Goal: Communication & Community: Answer question/provide support

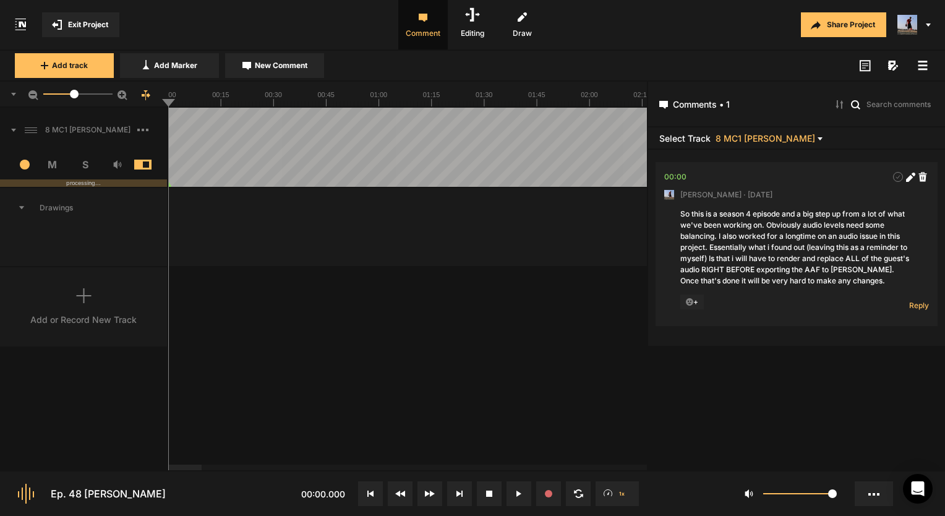
click at [84, 28] on span "Exit Project" at bounding box center [88, 24] width 40 height 11
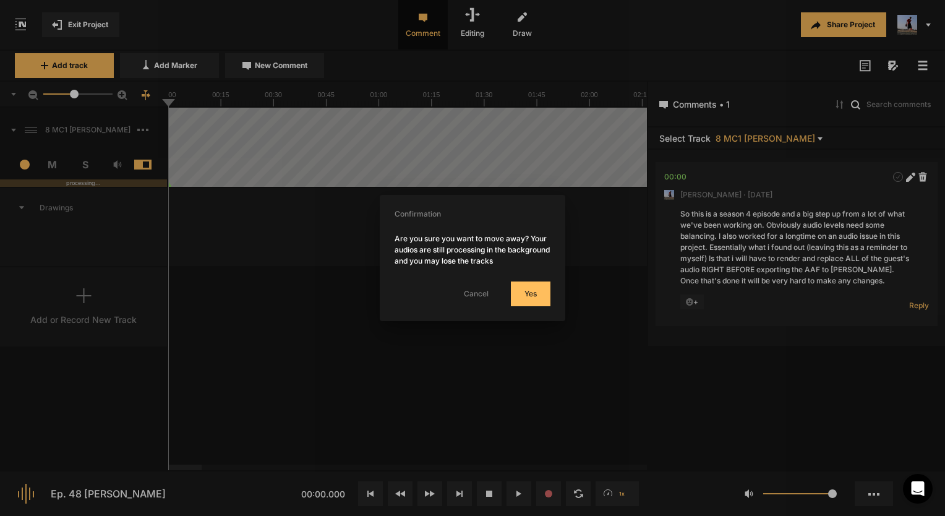
click at [540, 296] on button "Yes" at bounding box center [531, 293] width 40 height 25
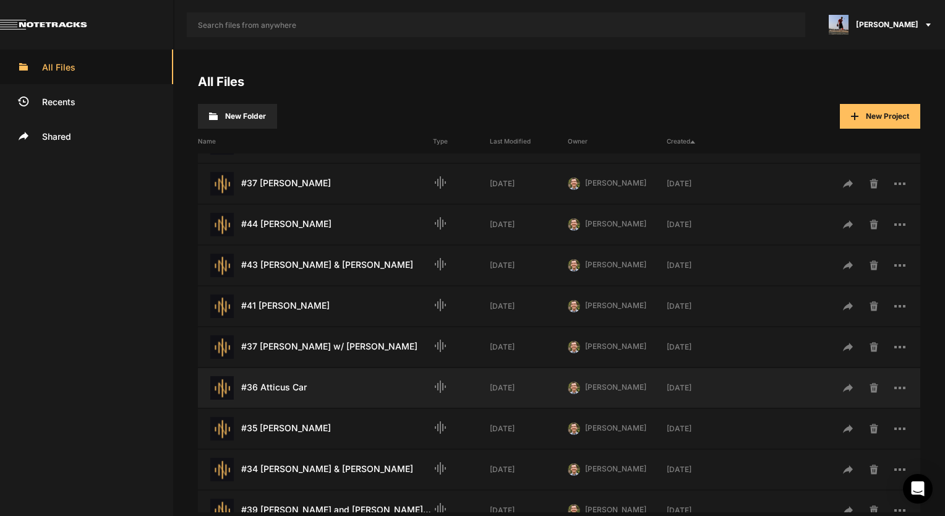
scroll to position [124, 0]
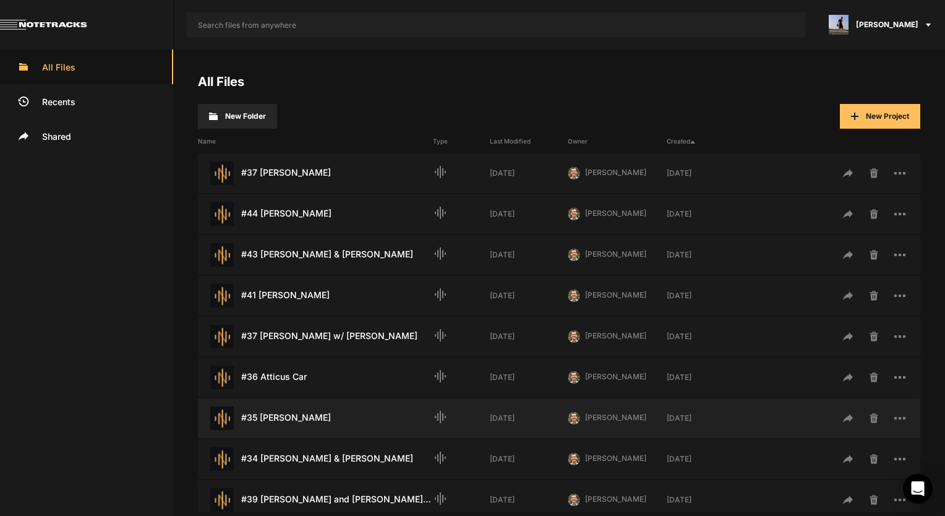
click at [301, 411] on div "#35 [PERSON_NAME] Last Modified: [DATE]" at bounding box center [315, 418] width 235 height 24
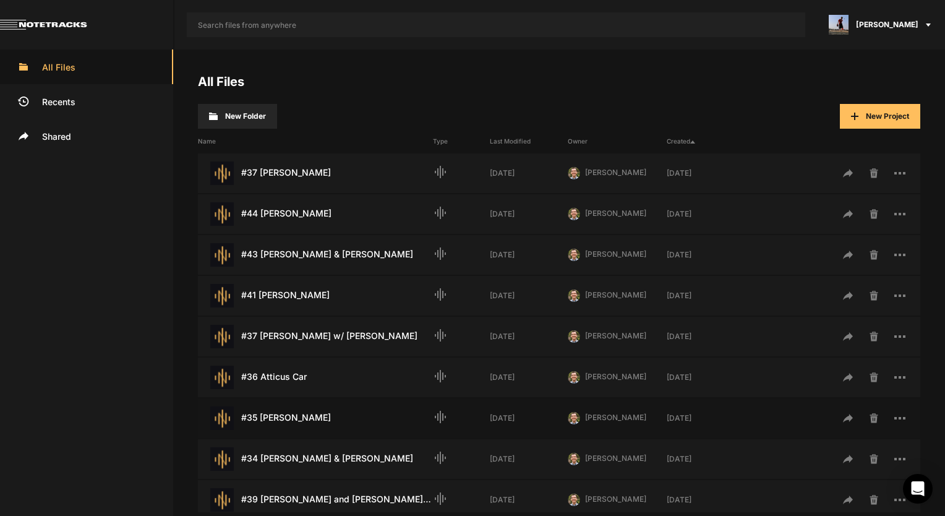
click at [301, 411] on div "#35 [PERSON_NAME] Last Modified: [DATE]" at bounding box center [315, 418] width 235 height 24
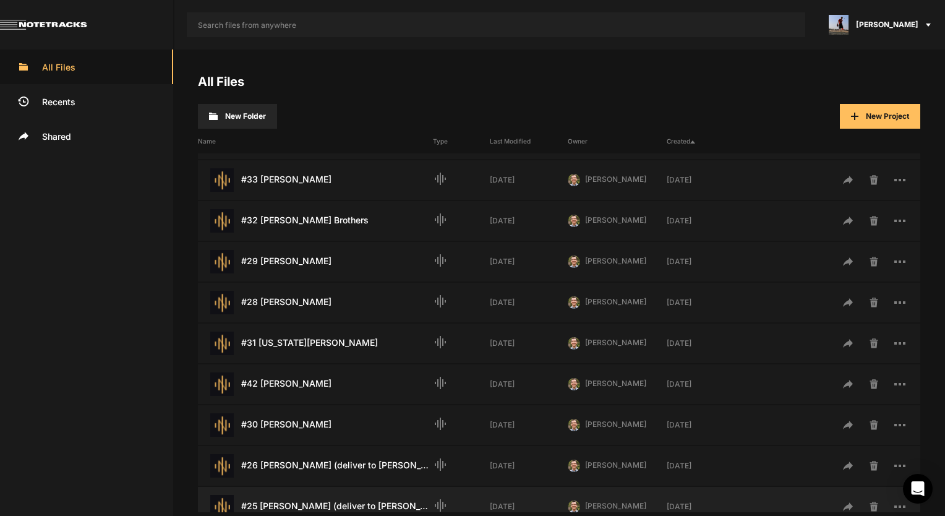
scroll to position [662, 0]
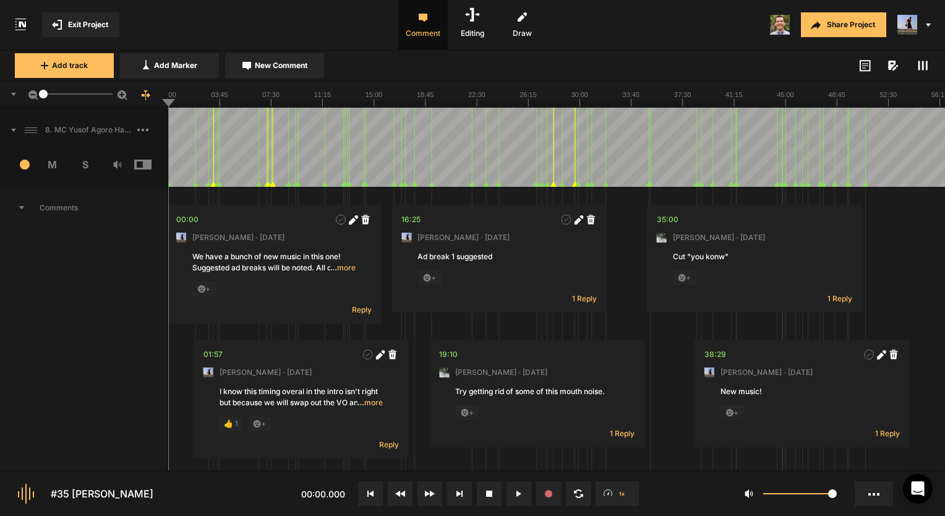
click at [22, 207] on icon at bounding box center [21, 207] width 5 height 3
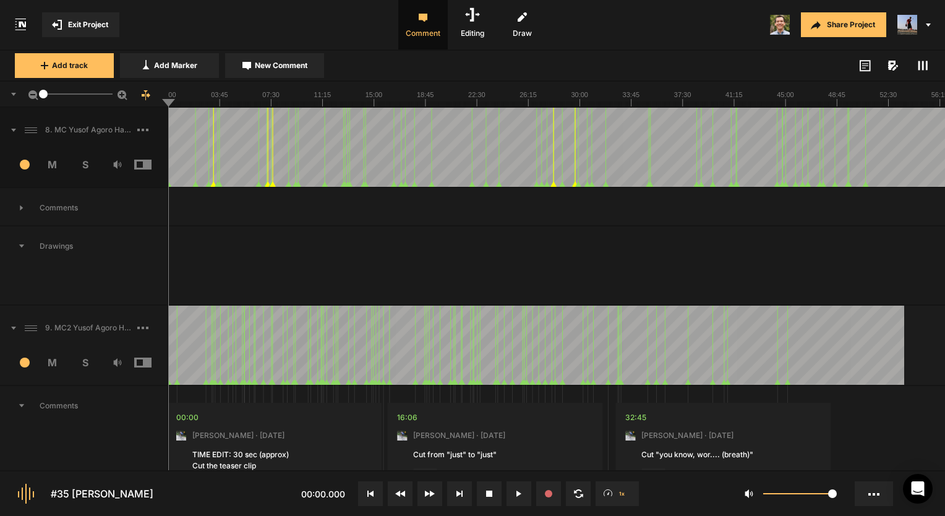
click at [25, 242] on span "Drawings" at bounding box center [83, 246] width 167 height 40
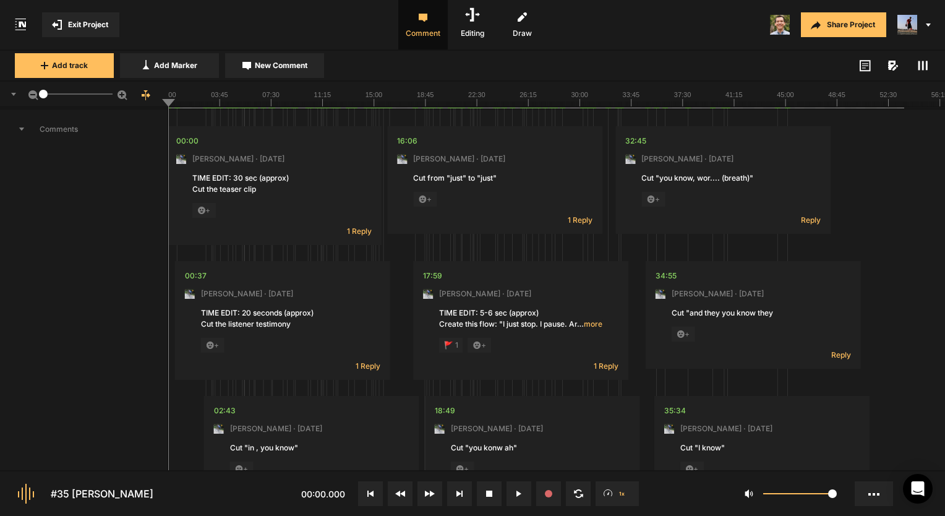
scroll to position [124, 0]
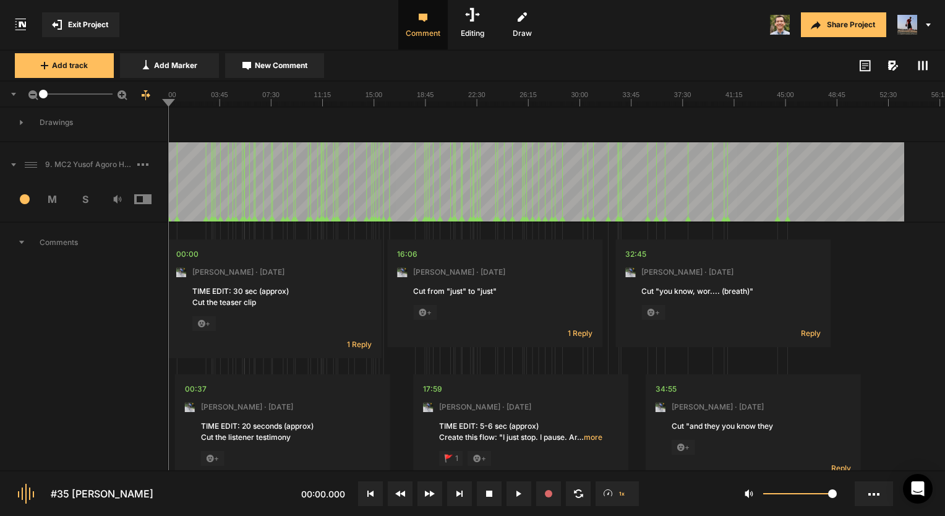
click at [24, 244] on span "Comments" at bounding box center [83, 243] width 167 height 40
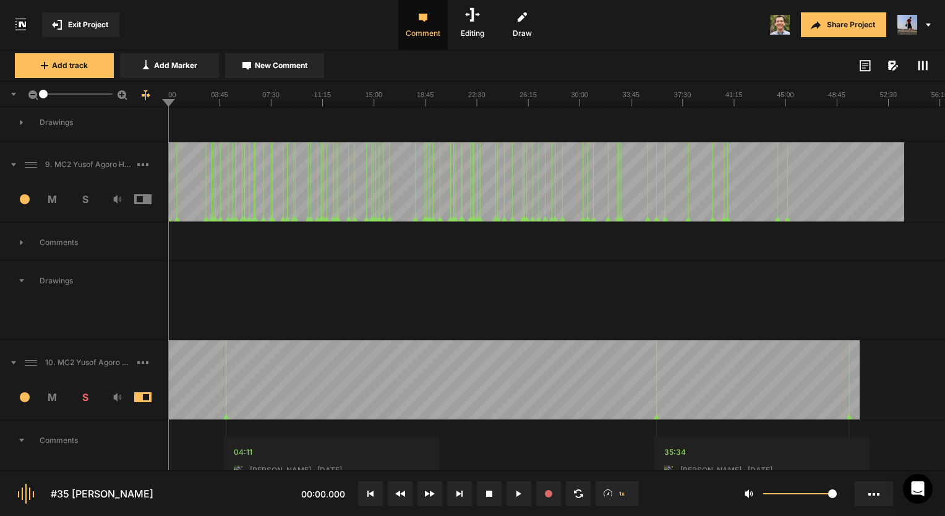
click at [25, 281] on span "Drawings" at bounding box center [83, 281] width 167 height 40
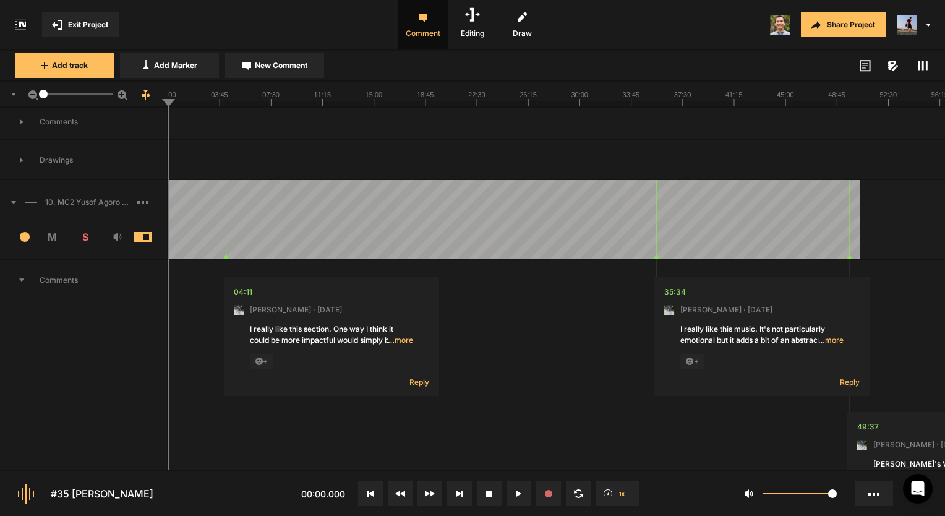
scroll to position [371, 0]
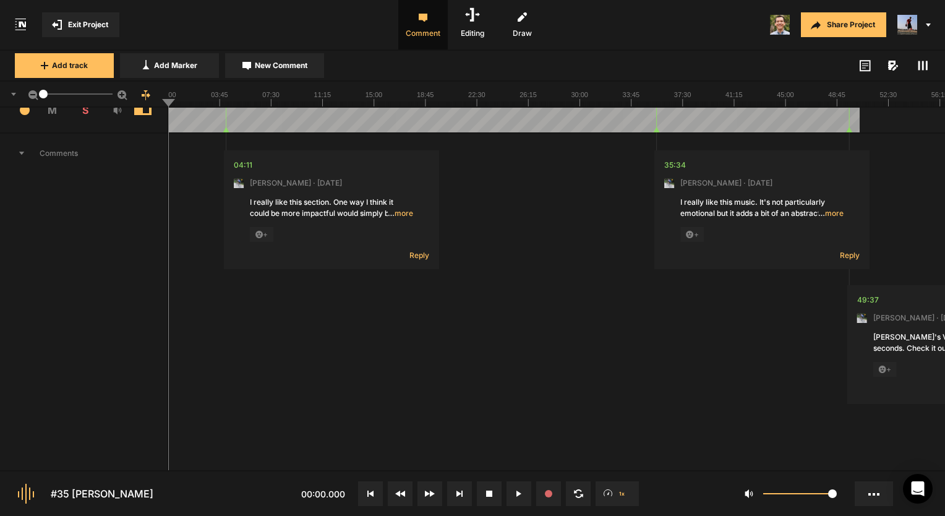
click at [20, 152] on icon at bounding box center [21, 153] width 5 height 3
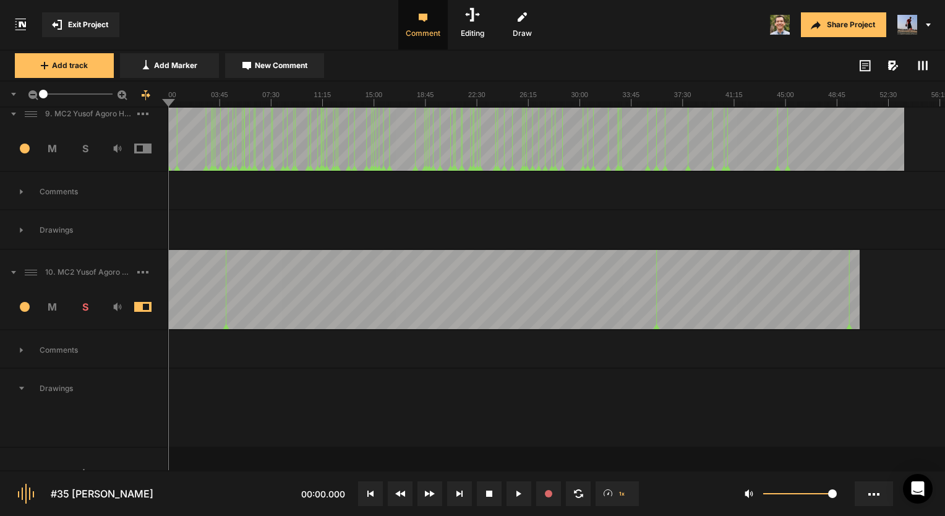
scroll to position [124, 0]
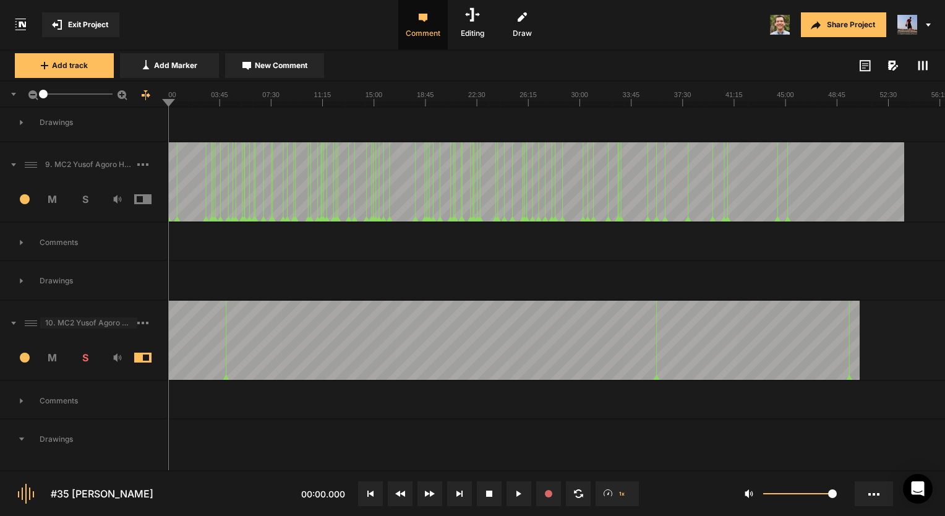
click at [114, 320] on span "10. MC2 Yusof Agoro Hard Lock Copy 01_1" at bounding box center [88, 322] width 97 height 11
click at [111, 310] on div "10. MC2 Yusof Agoro Hard Lock Copy 01_1" at bounding box center [83, 323] width 167 height 40
click at [111, 307] on div "10. MC2 Yusof Agoro Hard Lock Copy 01_1" at bounding box center [83, 323] width 167 height 40
click at [918, 56] on div "Add track Add Marker New Comment Color: Tags:" at bounding box center [472, 66] width 945 height 31
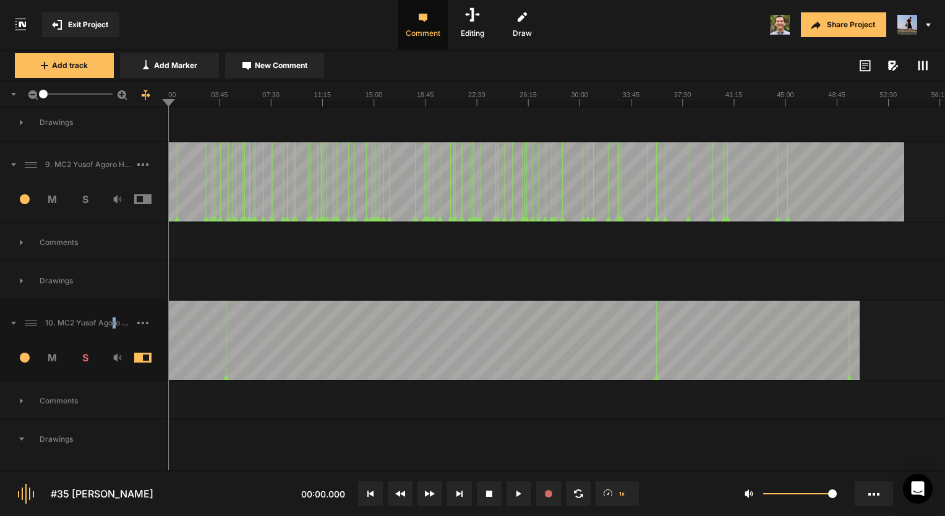
click at [919, 62] on rect at bounding box center [919, 65] width 2 height 9
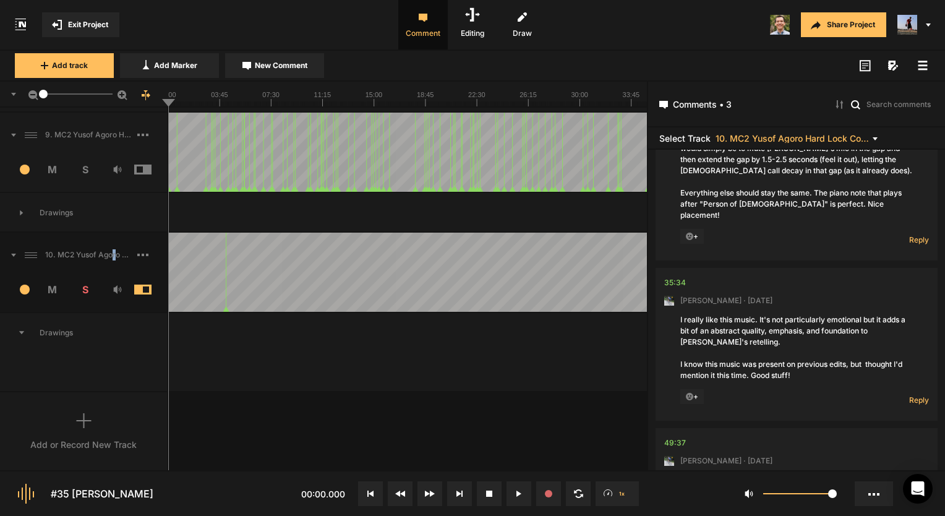
scroll to position [0, 0]
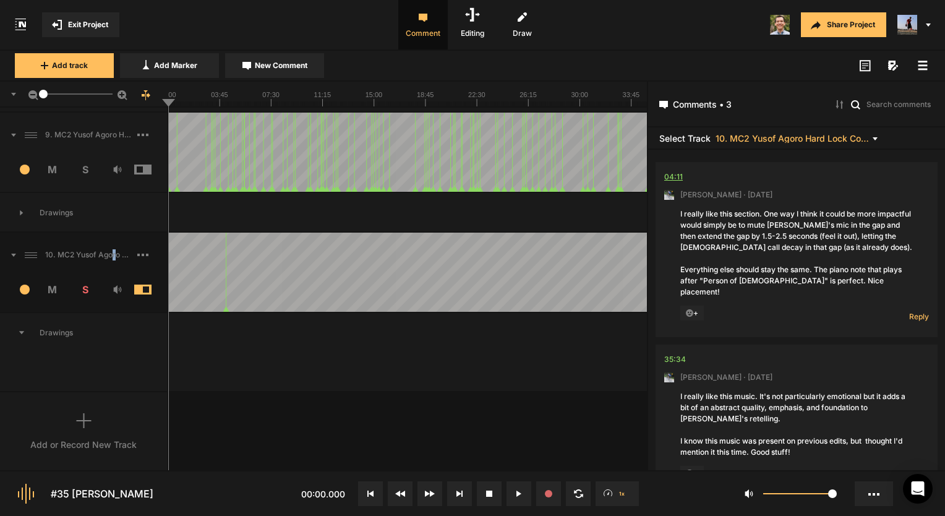
click at [671, 174] on div "04:11" at bounding box center [673, 177] width 19 height 12
click at [221, 105] on line at bounding box center [221, 103] width 0 height 5
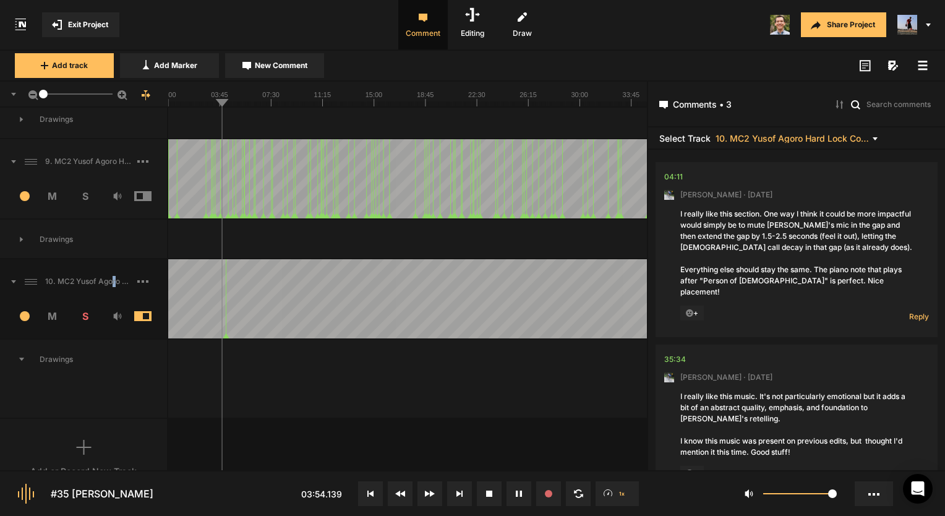
scroll to position [114, 0]
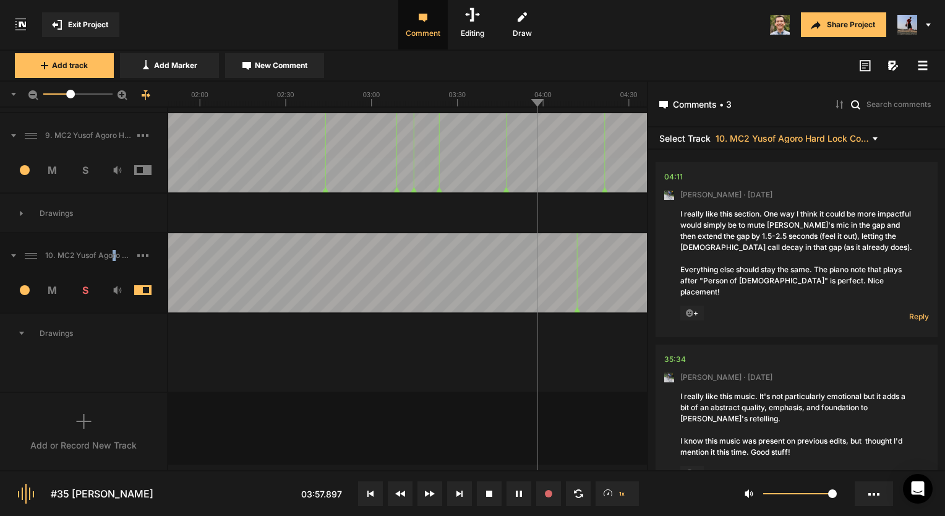
drag, startPoint x: 43, startPoint y: 91, endPoint x: 71, endPoint y: 95, distance: 27.6
click at [71, 95] on div at bounding box center [70, 94] width 9 height 9
click at [826, 360] on nt-comment "35:34 [PERSON_NAME] · [DATE] I really like this music. It's not particularly em…" at bounding box center [796, 420] width 265 height 153
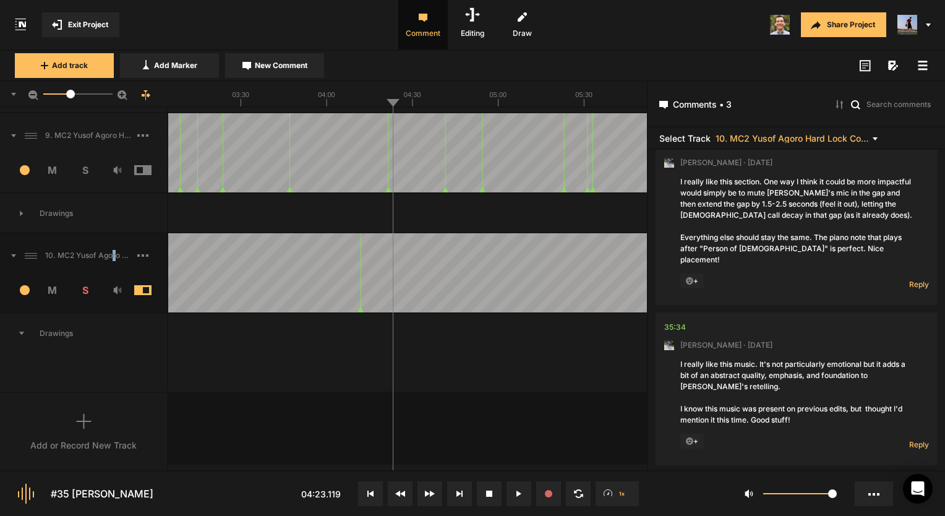
scroll to position [62, 0]
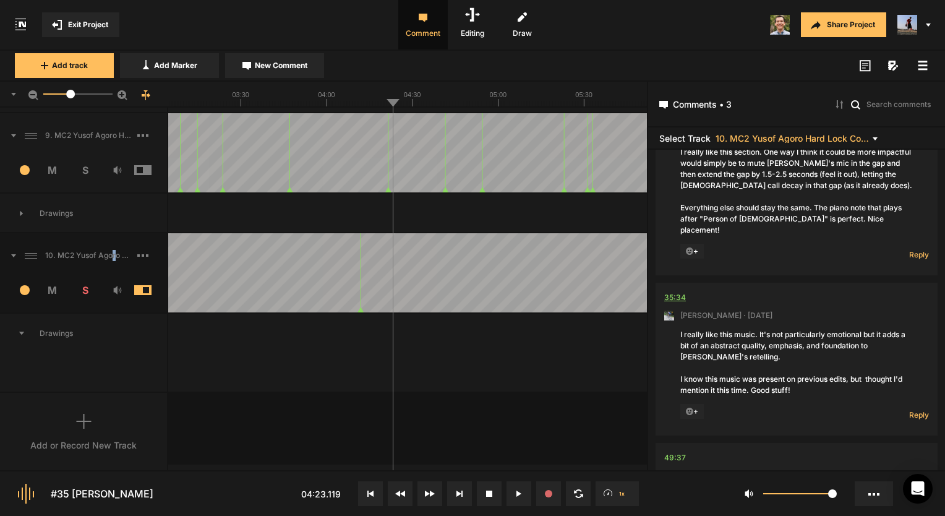
click at [682, 291] on div "35:34" at bounding box center [675, 297] width 22 height 12
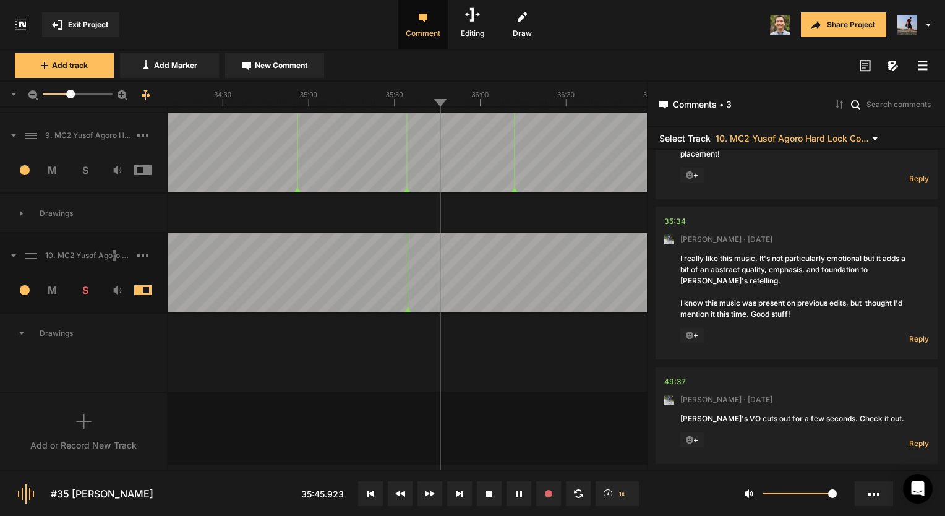
scroll to position [139, 0]
click at [513, 489] on button at bounding box center [519, 493] width 25 height 25
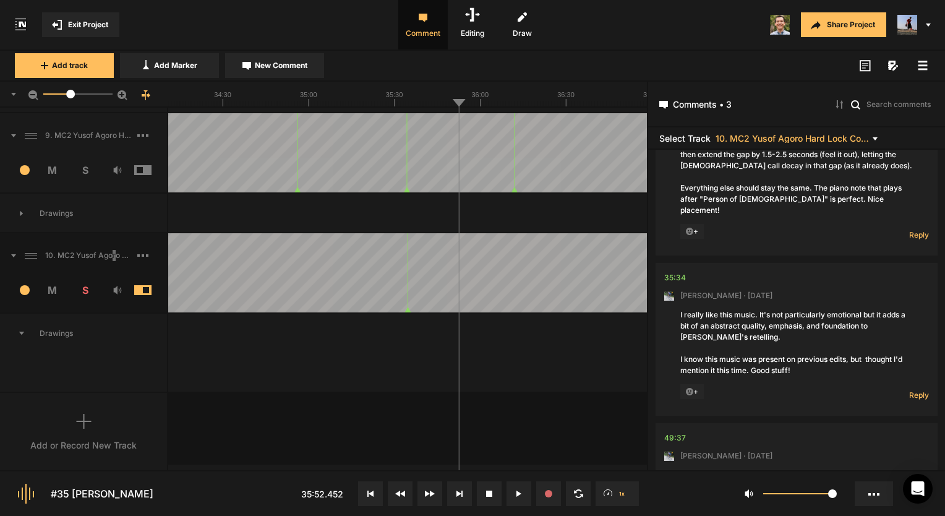
scroll to position [0, 0]
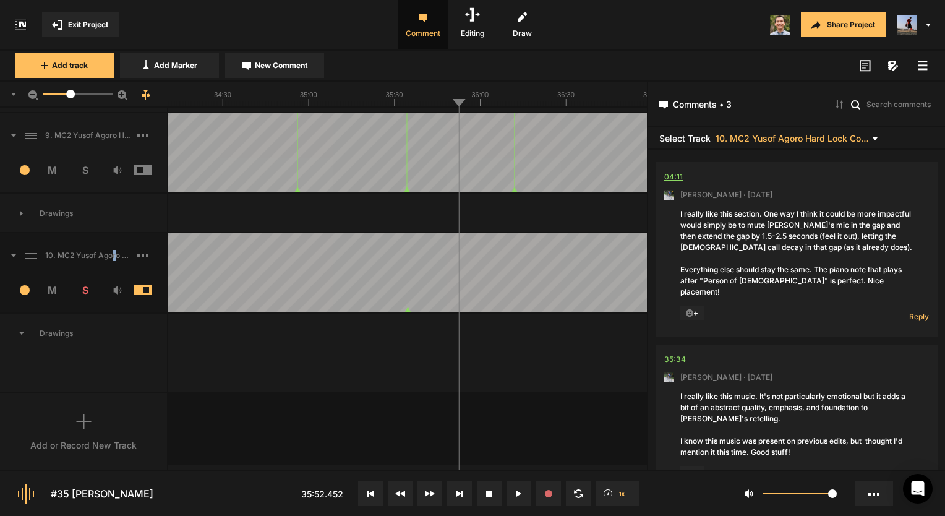
click at [669, 177] on div "04:11" at bounding box center [673, 177] width 19 height 12
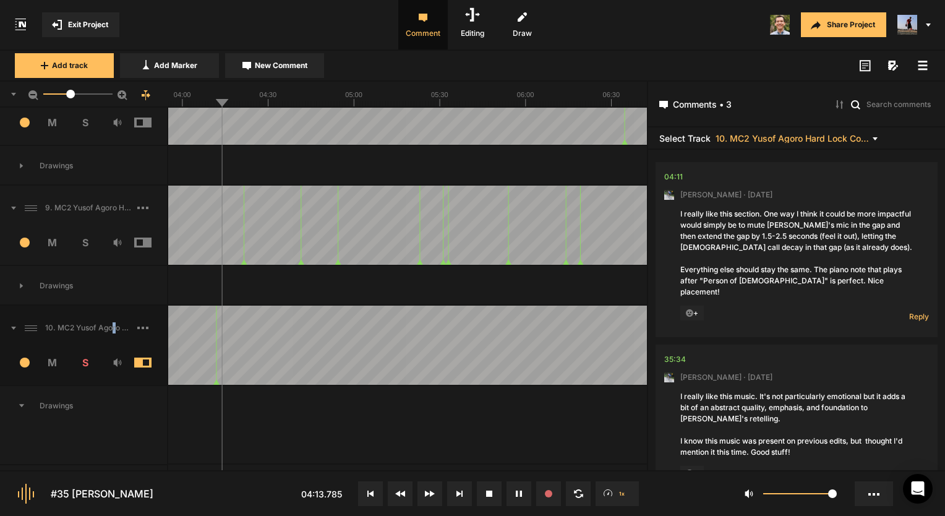
scroll to position [114, 0]
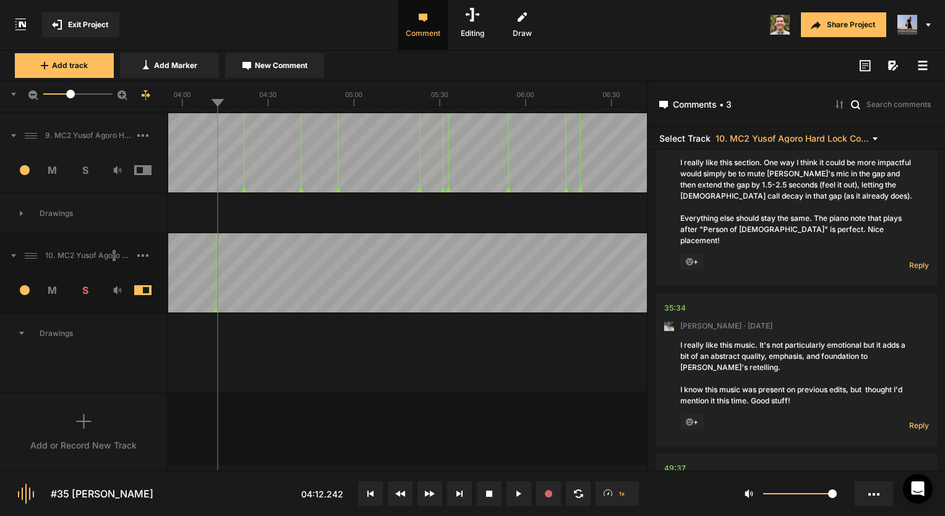
scroll to position [0, 0]
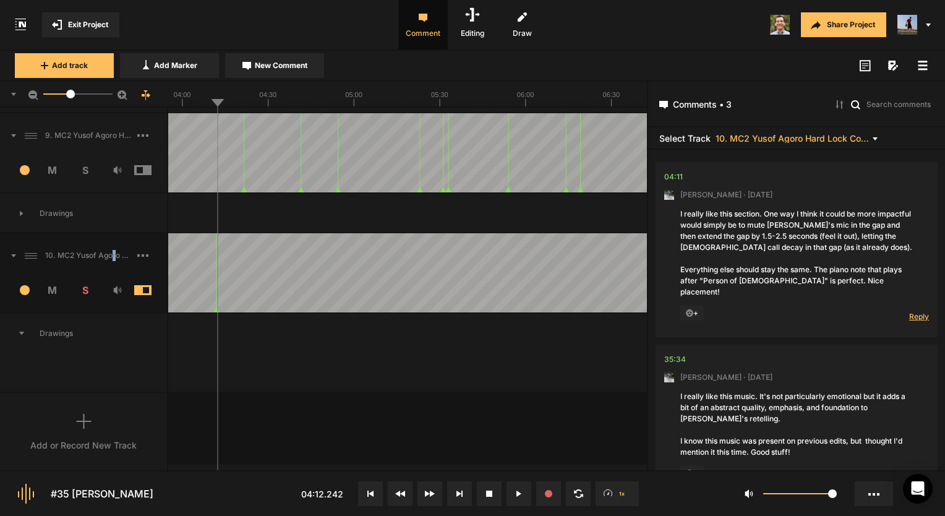
click at [922, 311] on span "Reply" at bounding box center [919, 316] width 20 height 11
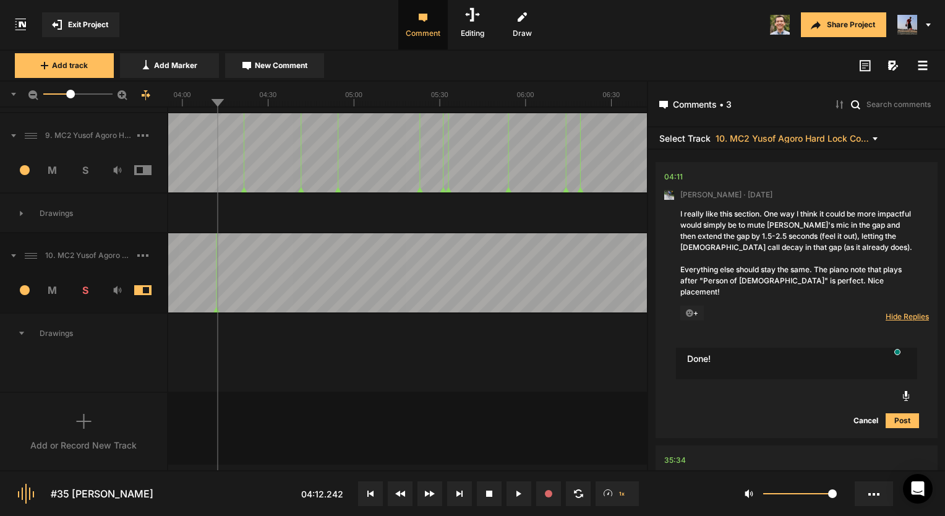
type textarea "Done!"
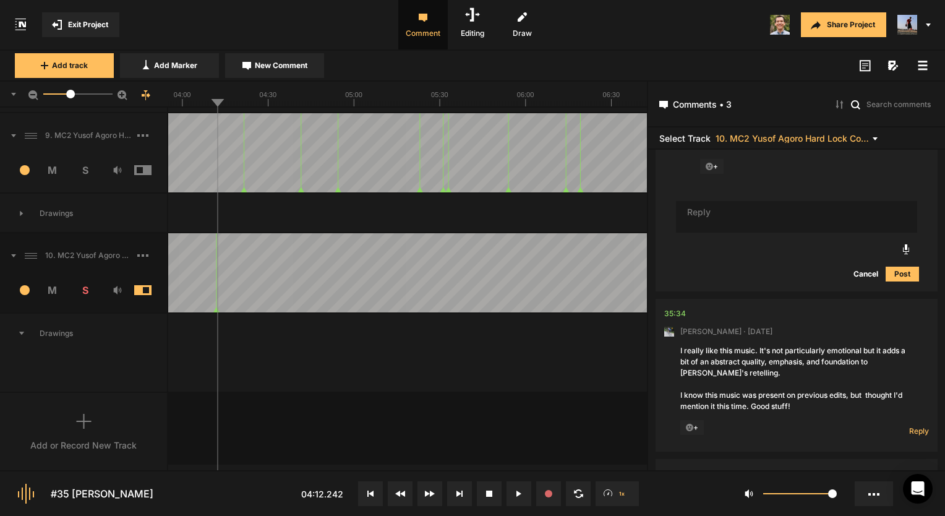
scroll to position [320, 0]
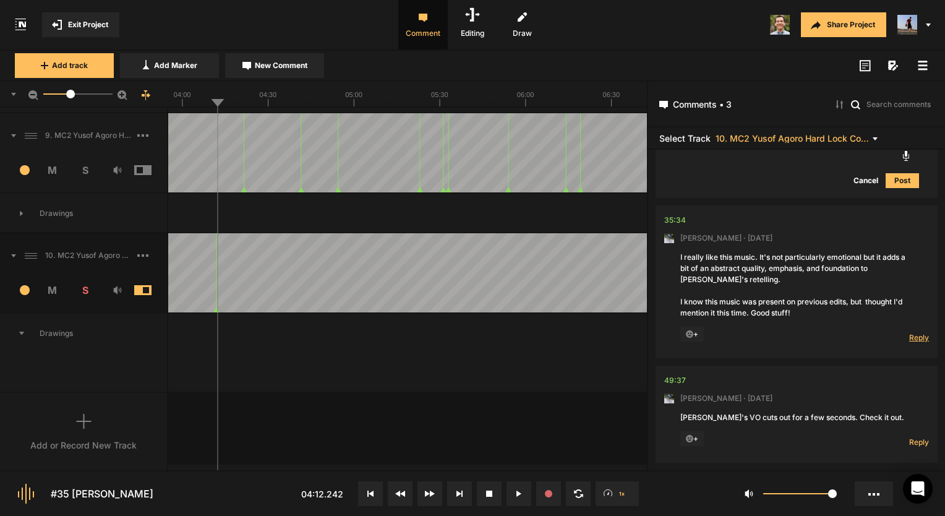
click at [911, 332] on span "Reply" at bounding box center [919, 337] width 20 height 11
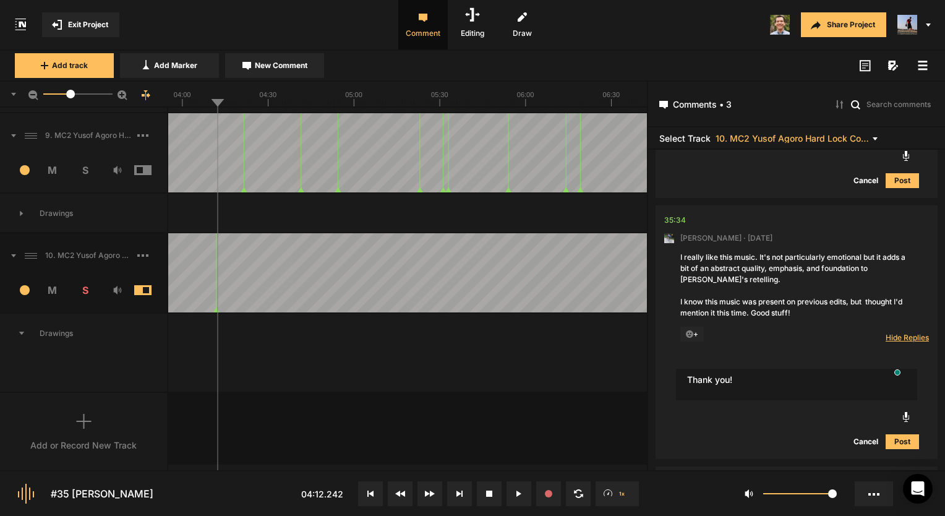
type textarea "Thank you!"
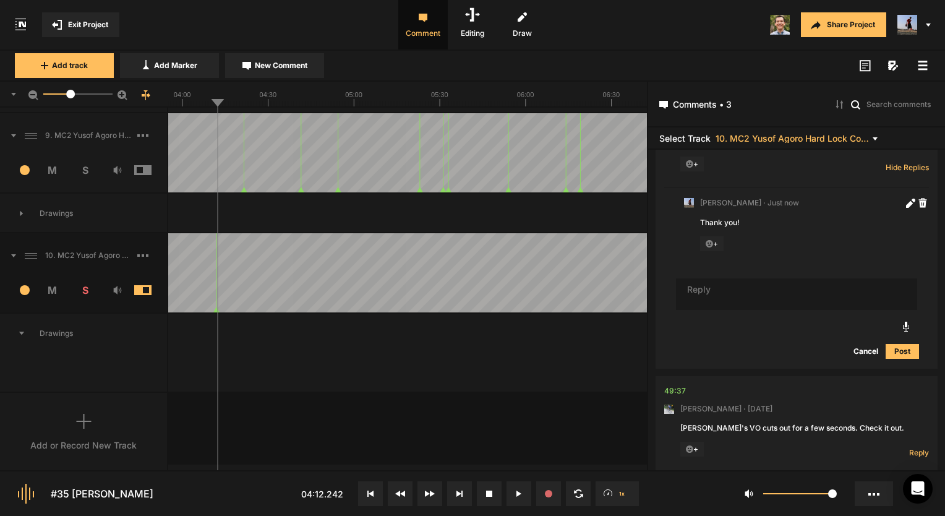
scroll to position [500, 0]
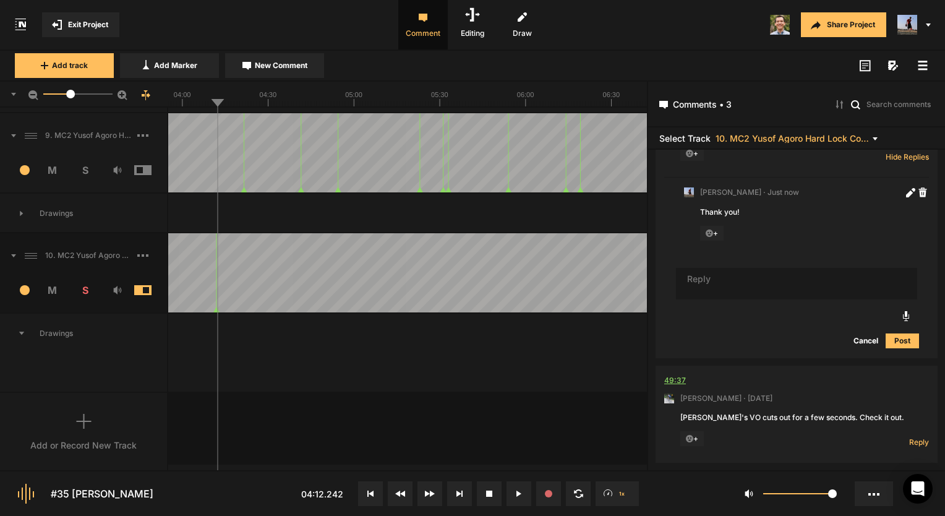
click at [678, 374] on div "49:37" at bounding box center [675, 380] width 22 height 12
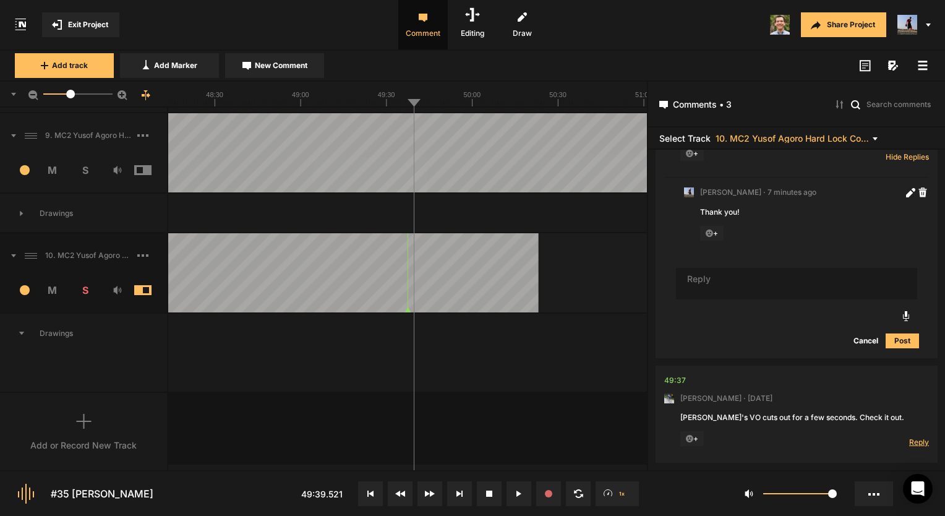
click at [911, 437] on span "Reply" at bounding box center [919, 442] width 20 height 11
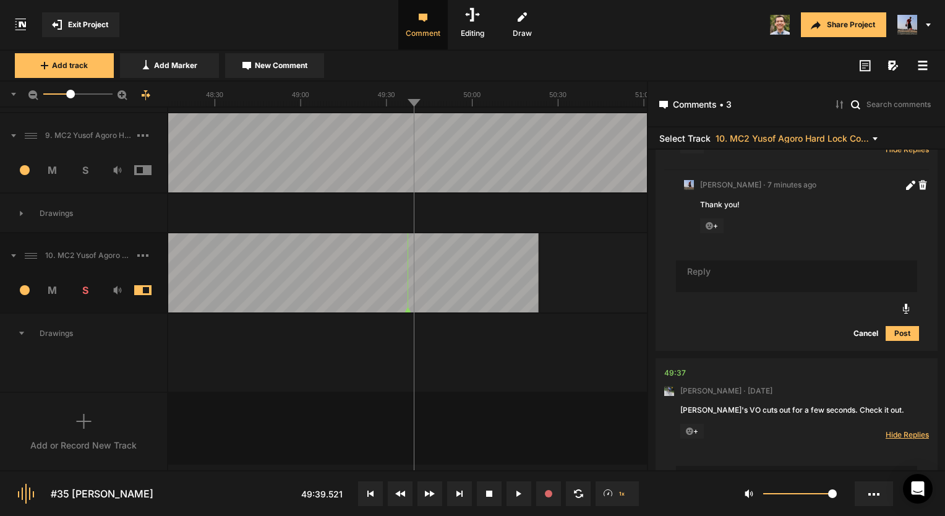
scroll to position [508, 0]
type textarea "Fixed!"
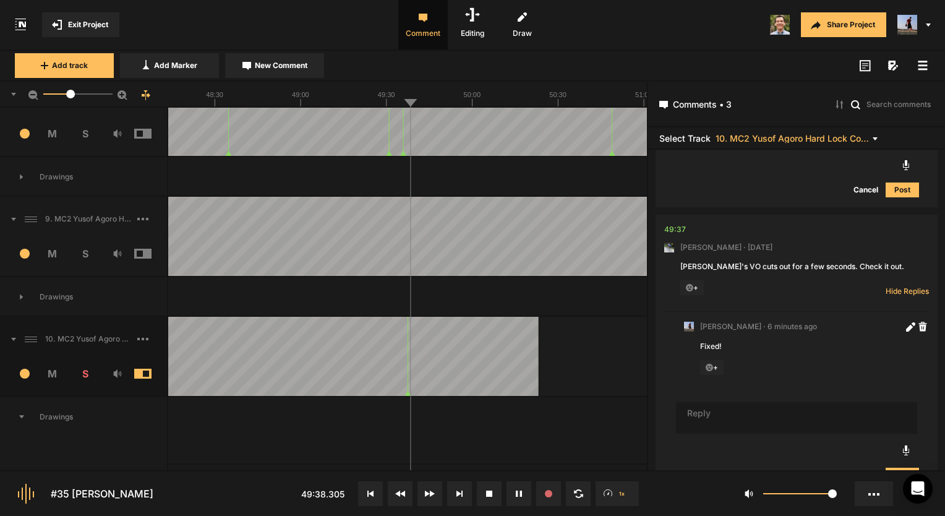
scroll to position [0, 0]
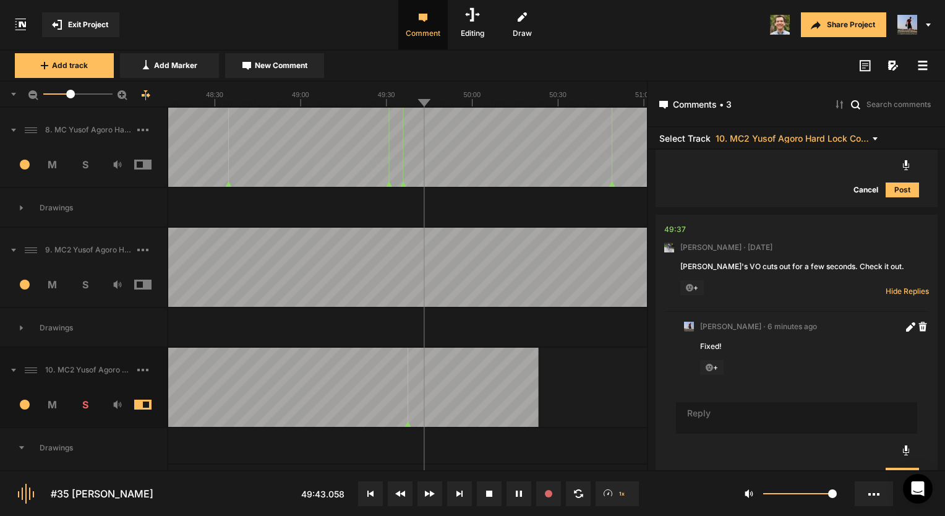
drag, startPoint x: 434, startPoint y: 355, endPoint x: 426, endPoint y: 456, distance: 101.7
click at [86, 19] on span "Exit Project" at bounding box center [88, 24] width 40 height 11
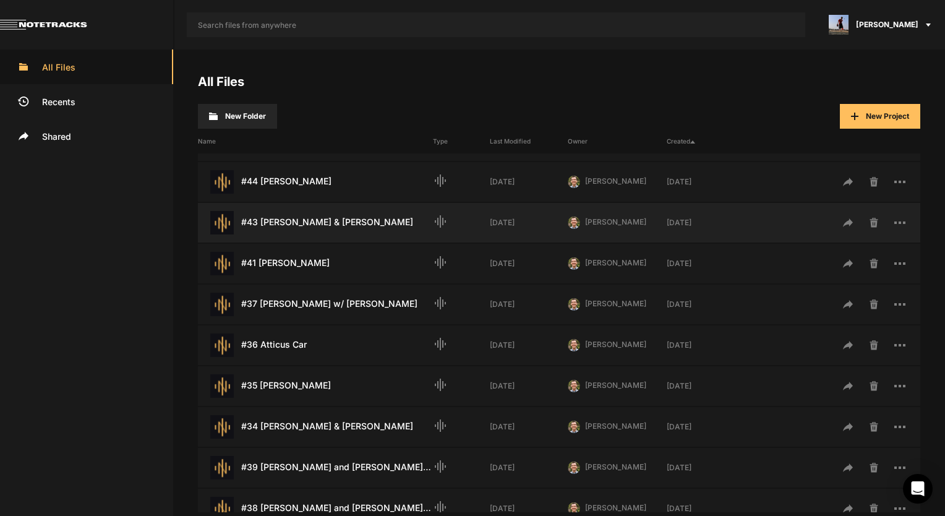
scroll to position [124, 0]
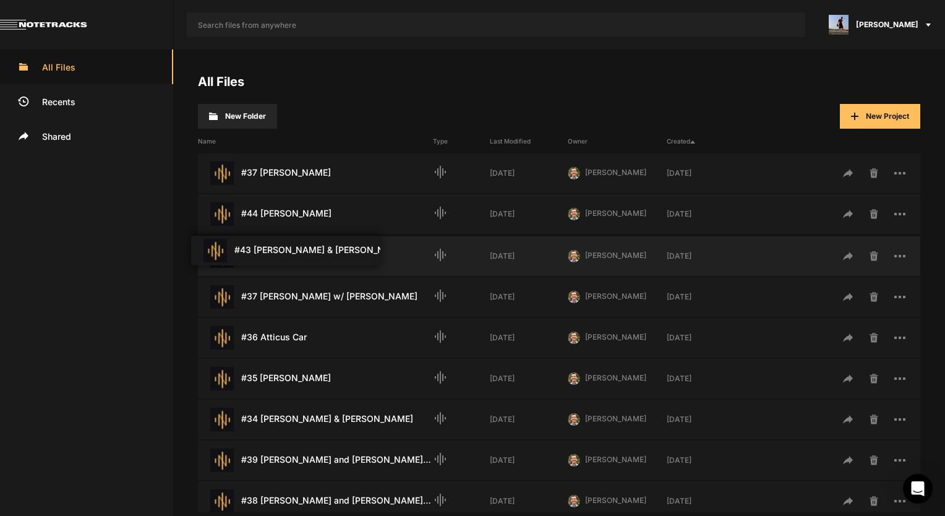
drag, startPoint x: 332, startPoint y: 259, endPoint x: 325, endPoint y: 259, distance: 6.8
click at [324, 260] on div "#41 [PERSON_NAME] Last Modified: [DATE]" at bounding box center [315, 256] width 235 height 24
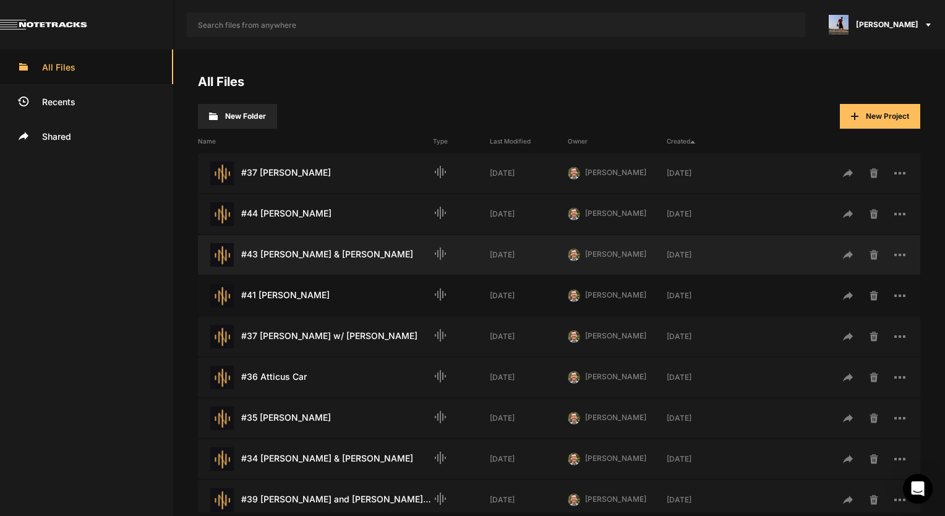
click at [330, 259] on div "#43 [PERSON_NAME] & [PERSON_NAME] Last Modified: [DATE]" at bounding box center [315, 255] width 235 height 24
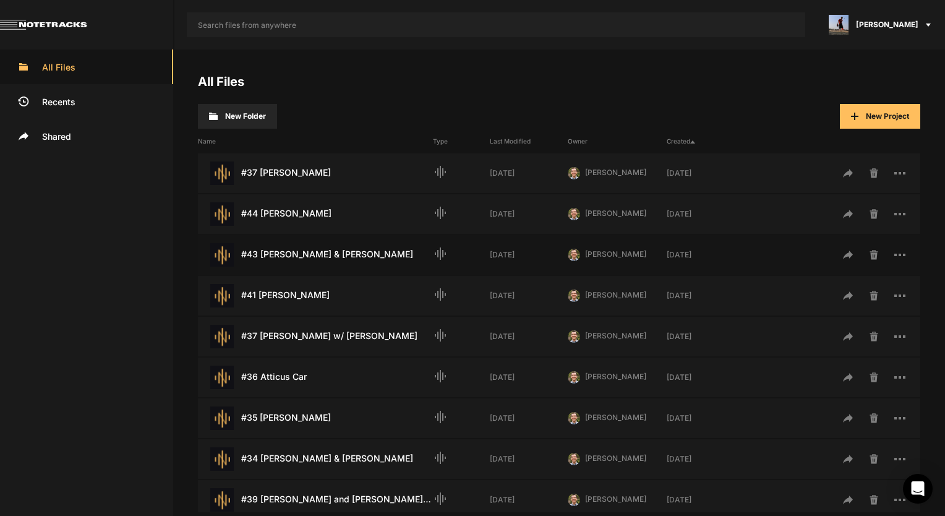
click at [330, 259] on div "#43 [PERSON_NAME] & [PERSON_NAME] Last Modified: [DATE]" at bounding box center [315, 255] width 235 height 24
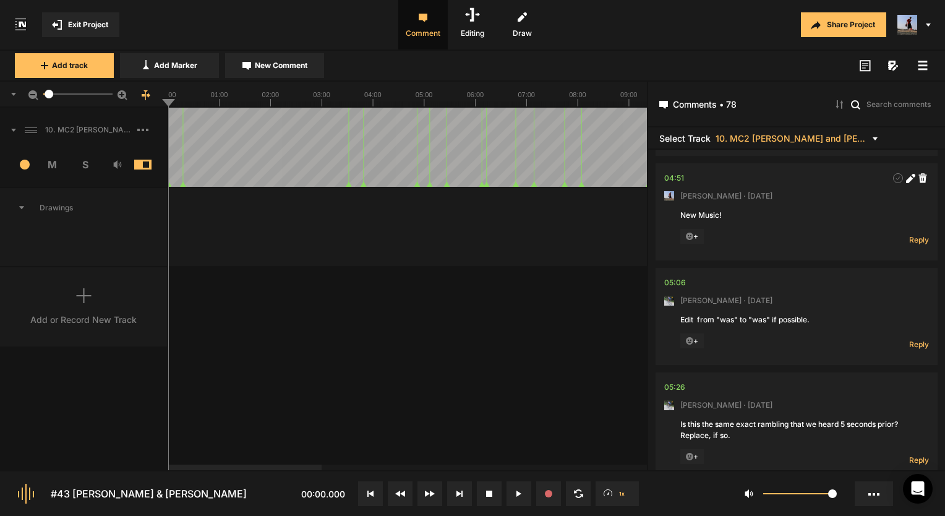
scroll to position [618, 0]
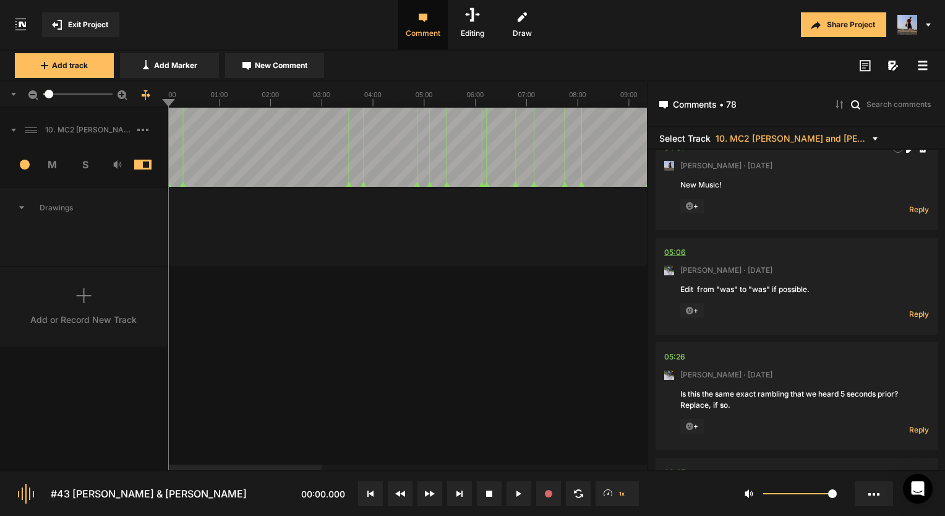
click at [667, 252] on div "05:06" at bounding box center [675, 252] width 22 height 12
click at [918, 313] on span "Reply" at bounding box center [919, 314] width 20 height 11
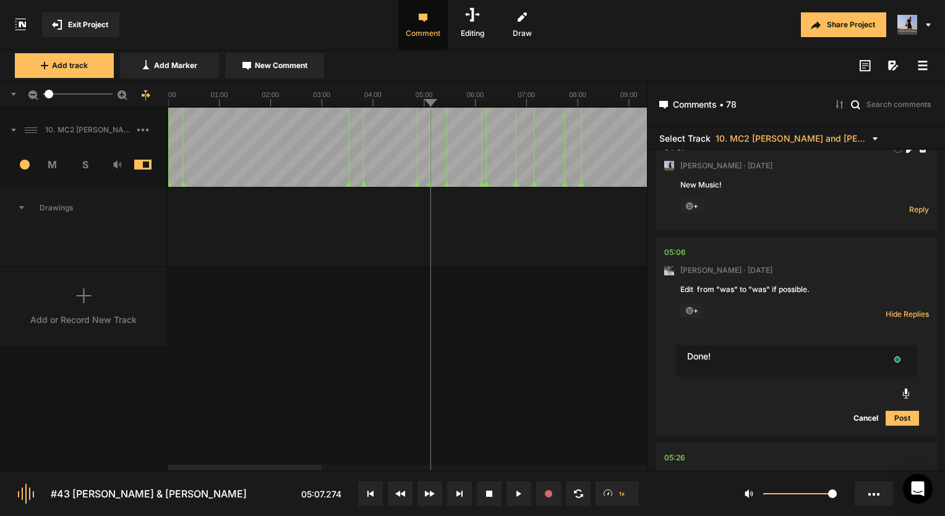
type textarea "Done!"
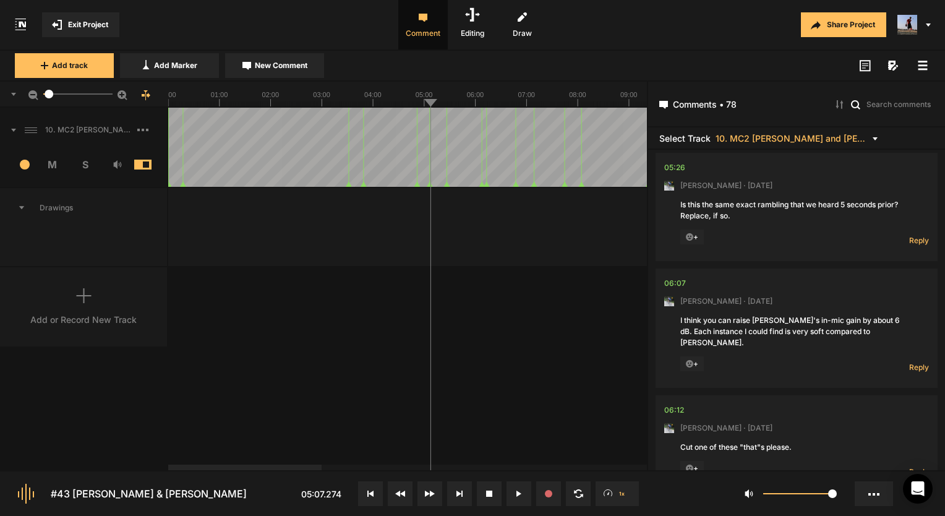
scroll to position [962, 0]
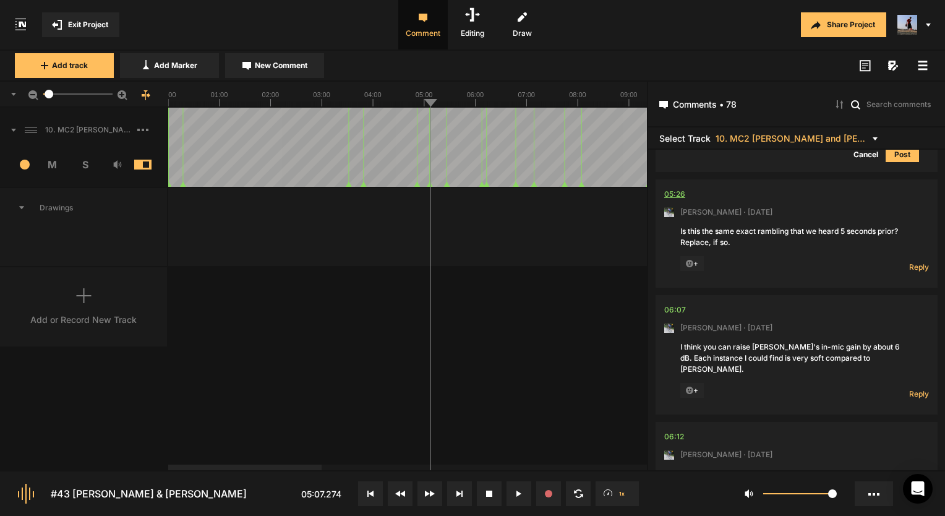
click at [676, 194] on div "05:26" at bounding box center [674, 194] width 21 height 12
click at [678, 195] on div "05:26" at bounding box center [674, 194] width 21 height 12
click at [675, 189] on div "05:26" at bounding box center [674, 194] width 21 height 12
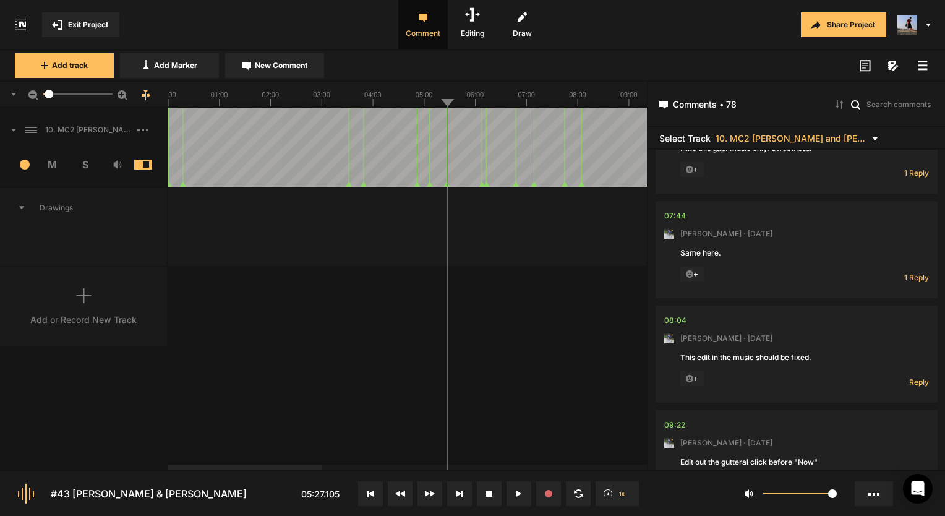
scroll to position [1580, 0]
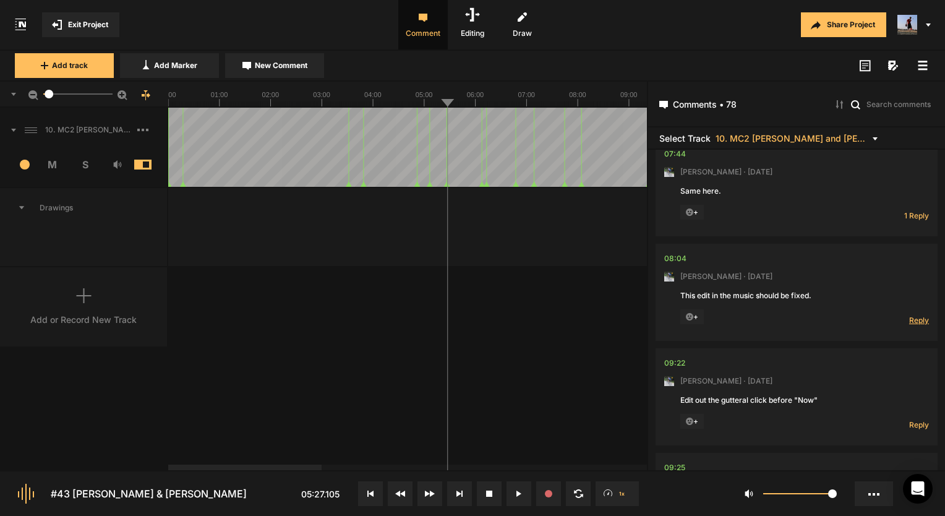
click at [909, 315] on span "Reply" at bounding box center [919, 320] width 20 height 11
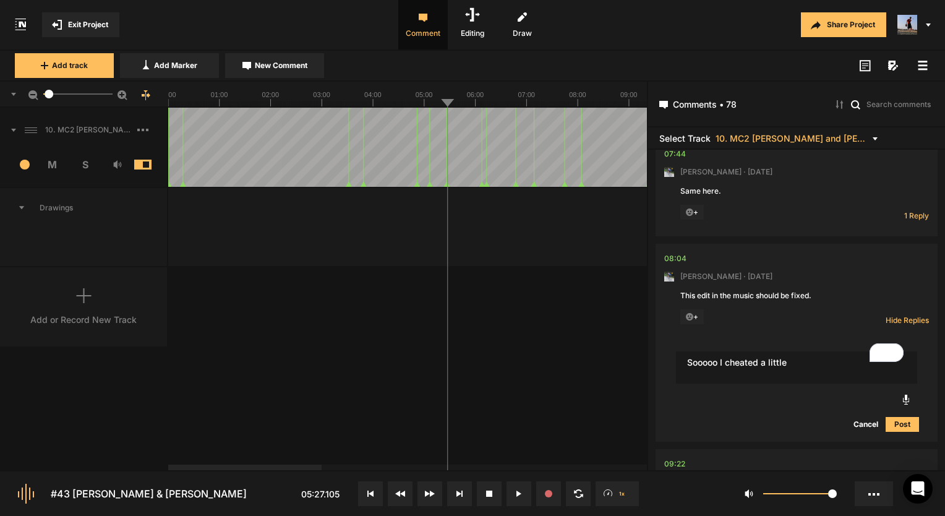
click at [806, 351] on textarea "Sooooo I cheated a little" at bounding box center [796, 367] width 241 height 32
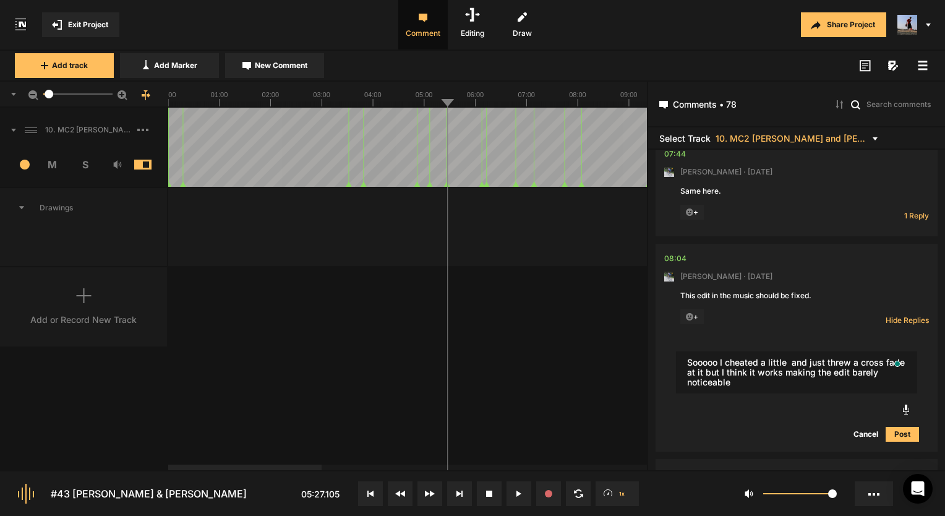
type textarea "Sooooo I cheated a little and just threw a cross fade at it but I think it work…"
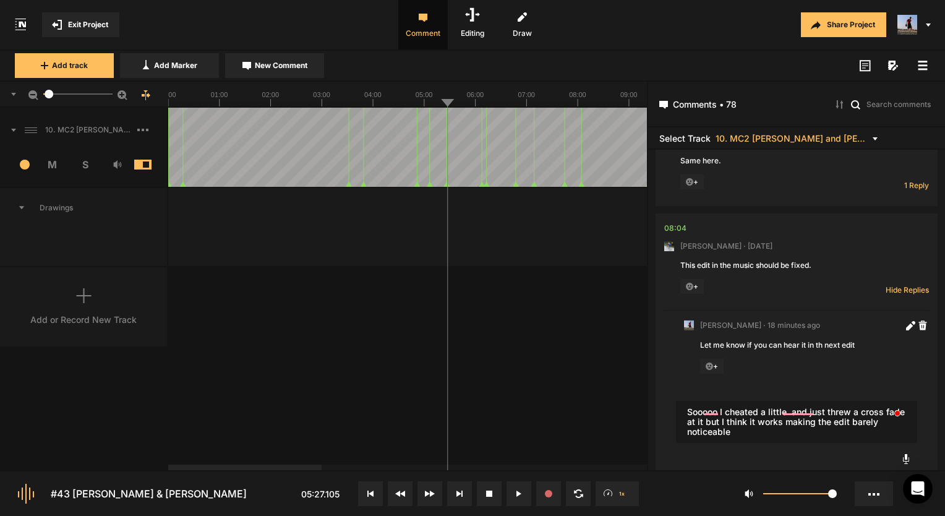
scroll to position [1642, 0]
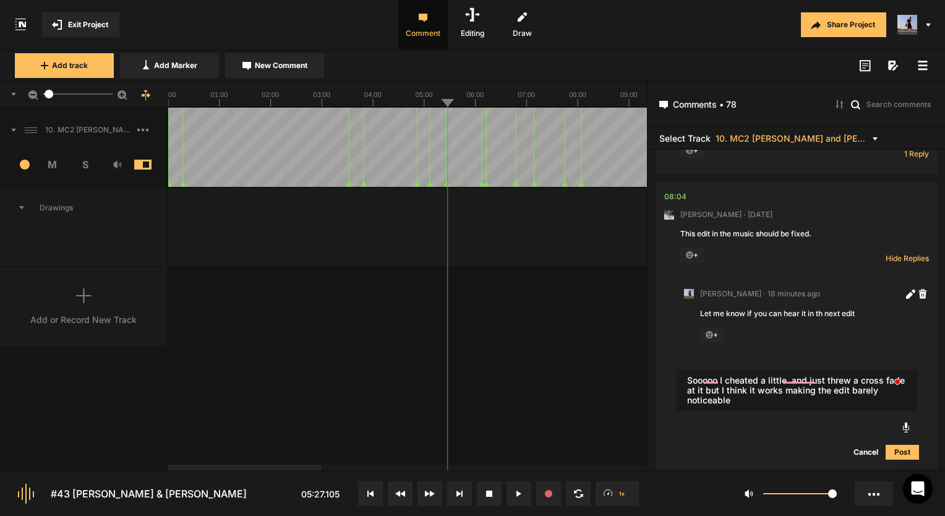
click at [858, 445] on button "Cancel" at bounding box center [866, 452] width 40 height 15
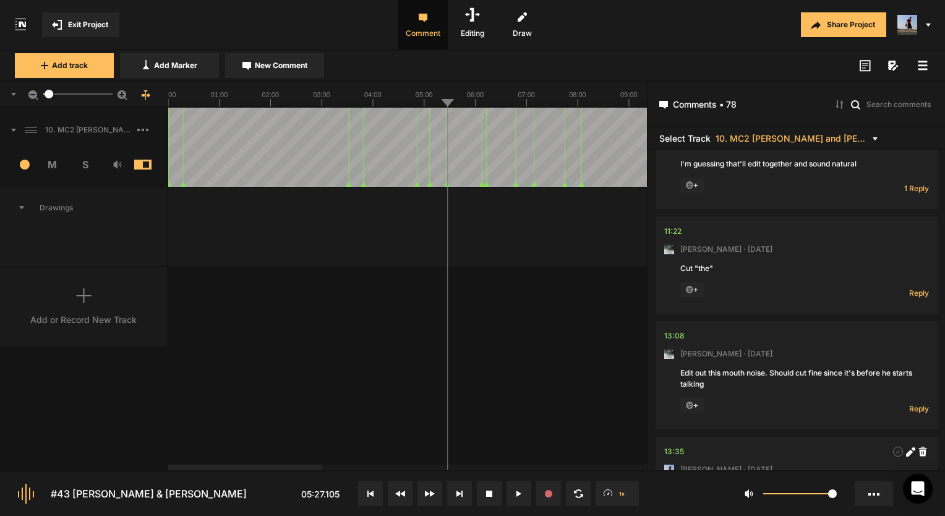
scroll to position [2322, 0]
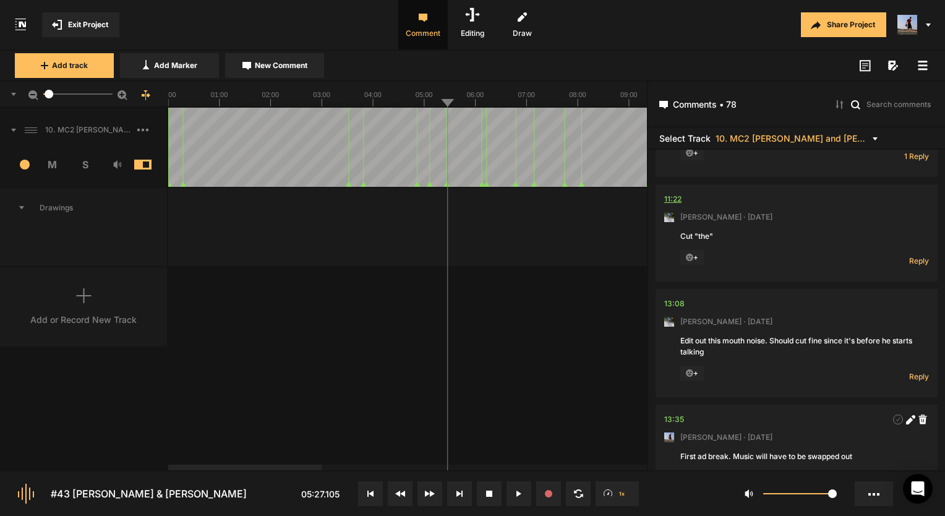
click at [669, 193] on div "11:22" at bounding box center [672, 199] width 17 height 12
click at [673, 193] on div "11:22" at bounding box center [672, 199] width 17 height 12
click at [916, 255] on span "Reply" at bounding box center [919, 260] width 20 height 11
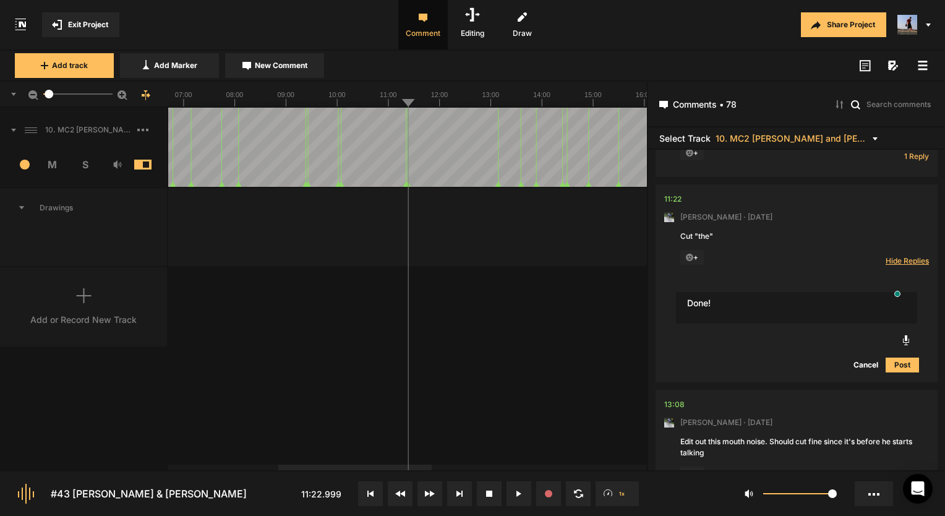
type textarea "Done!"
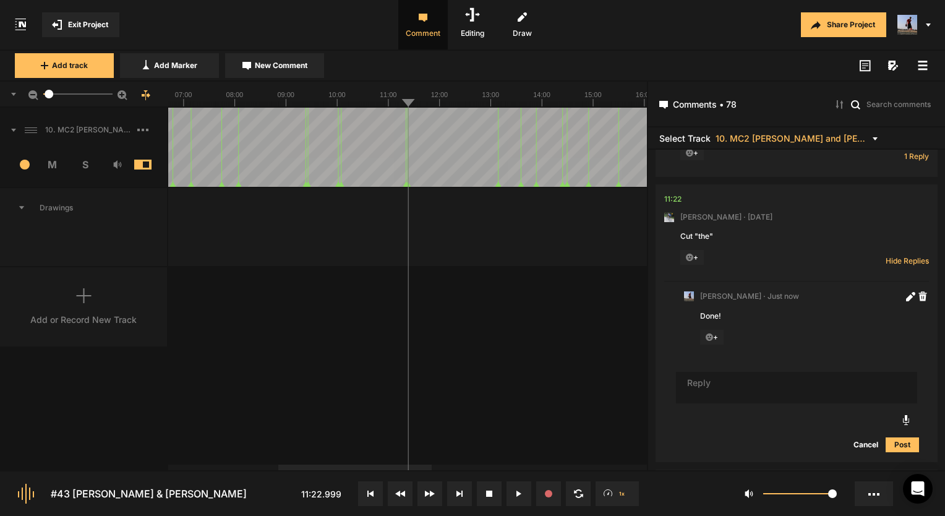
scroll to position [2446, 0]
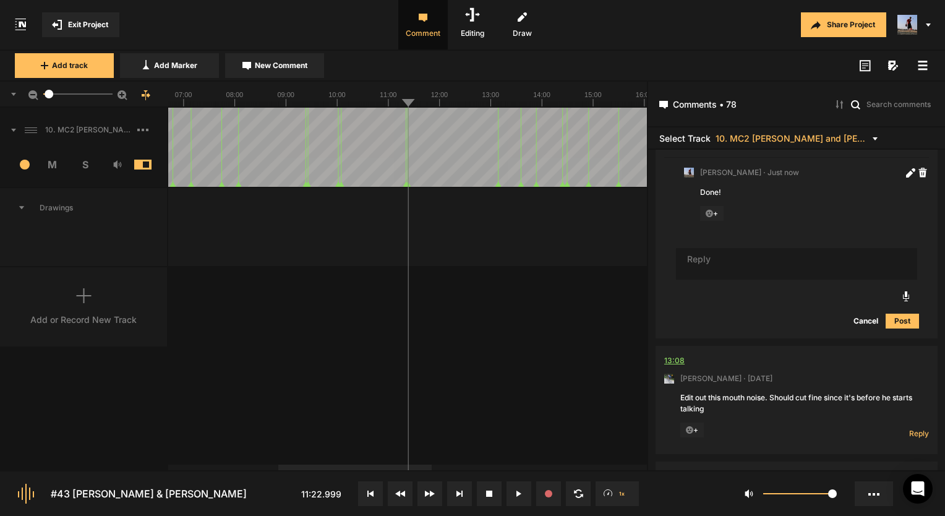
click at [668, 354] on div "13:08" at bounding box center [674, 360] width 20 height 12
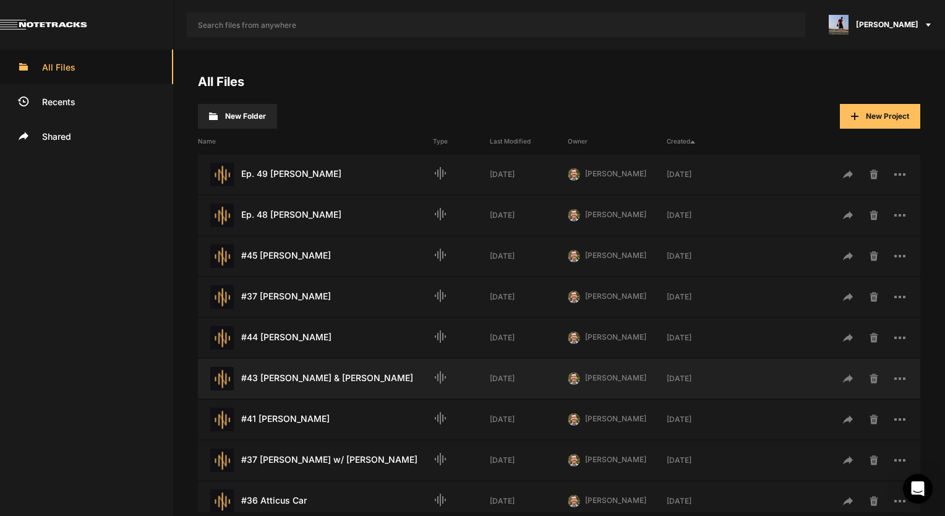
click at [309, 367] on div "#43 [PERSON_NAME] & [PERSON_NAME] Last Modified: [DATE]" at bounding box center [315, 379] width 235 height 24
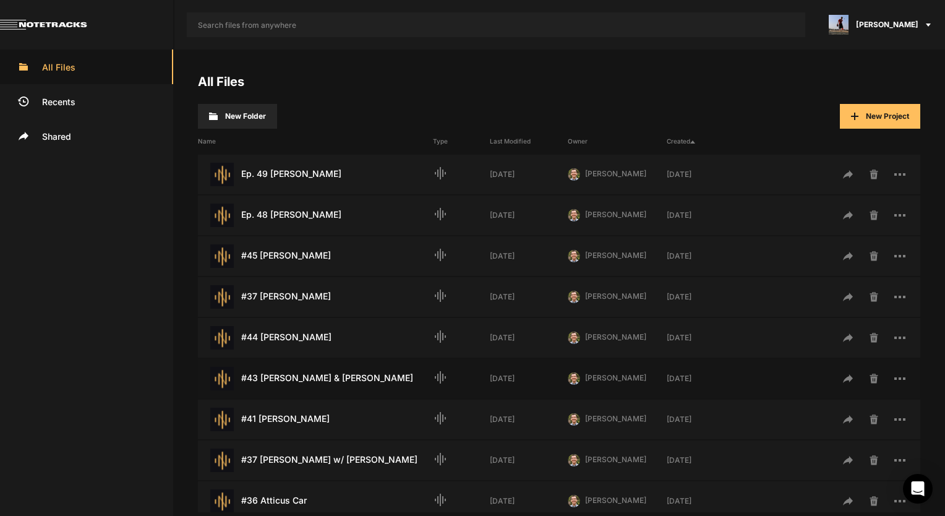
click at [309, 367] on div "#43 Fred & Casey Weymouth Last Modified: 1 month ago" at bounding box center [315, 379] width 235 height 24
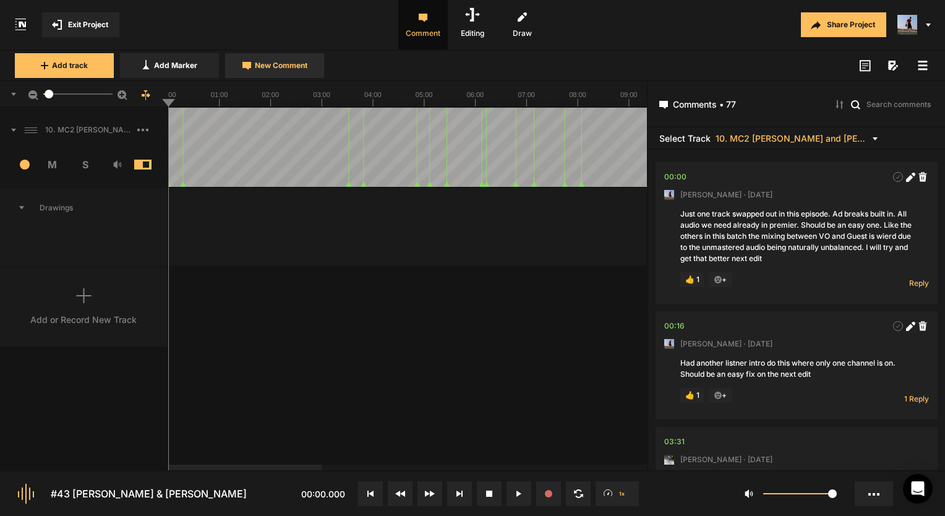
click at [257, 66] on span "New Comment" at bounding box center [281, 65] width 53 height 11
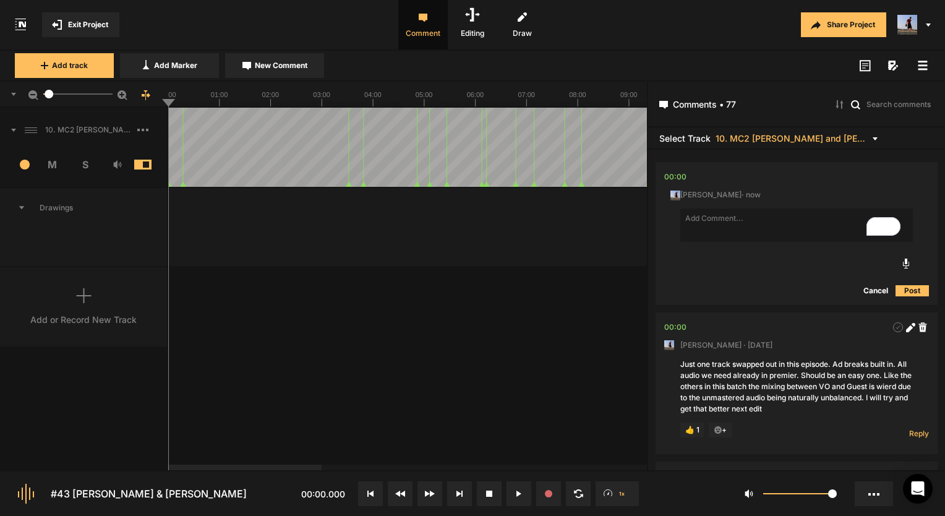
click at [833, 240] on textarea "To enrich screen reader interactions, please activate Accessibility in Grammarl…" at bounding box center [796, 224] width 233 height 33
type textarea "The problem of having to render and replace tracks is in this episode as well!"
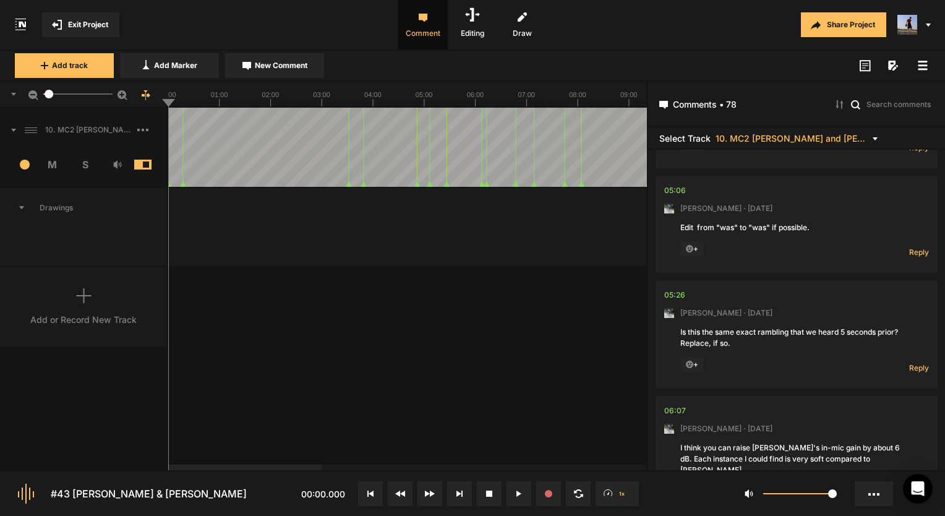
scroll to position [742, 0]
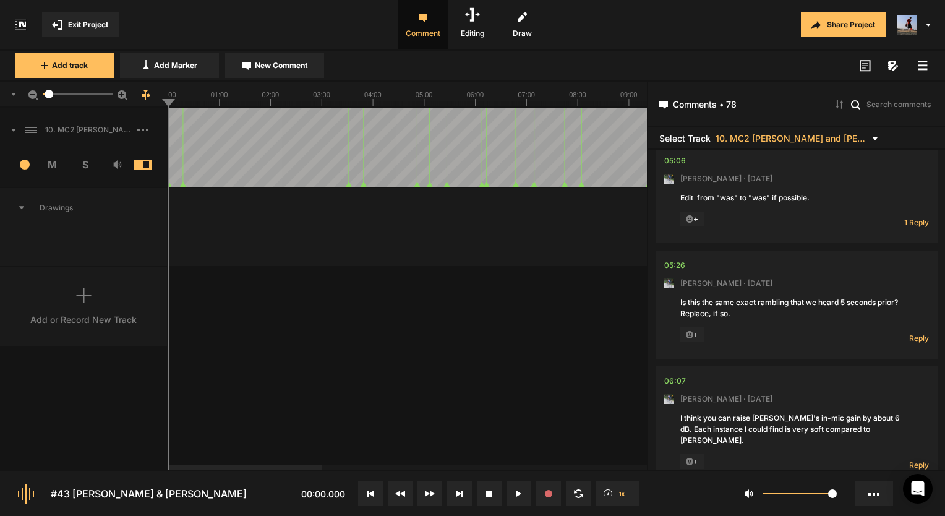
scroll to position [742, 0]
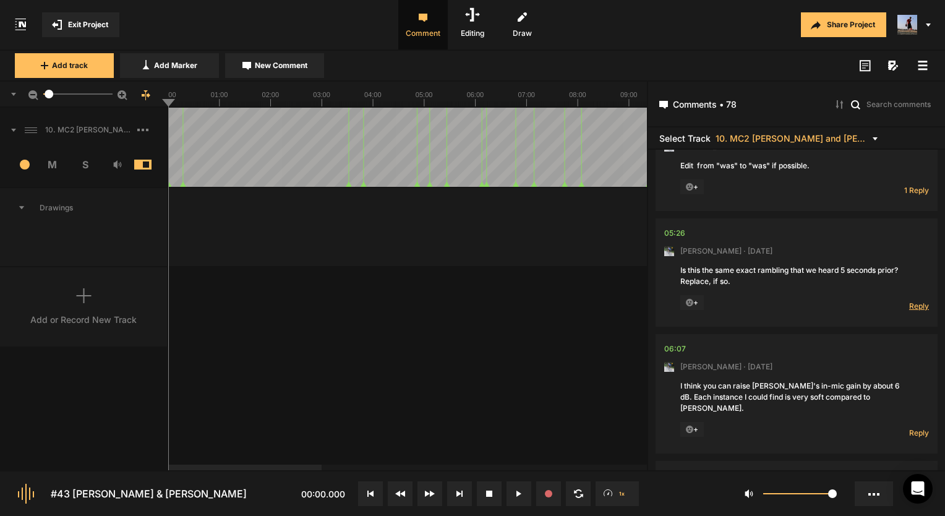
click at [913, 302] on span "Reply" at bounding box center [919, 306] width 20 height 11
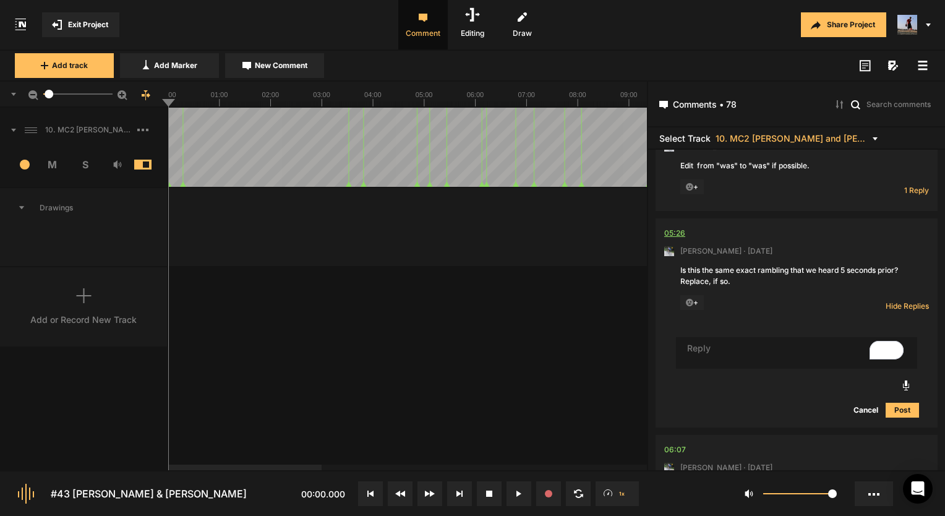
click at [673, 229] on div "05:26" at bounding box center [674, 233] width 21 height 12
click at [745, 354] on textarea "To enrich screen reader interactions, please activate Accessibility in Grammarl…" at bounding box center [796, 353] width 241 height 32
type textarea "I don't think so"
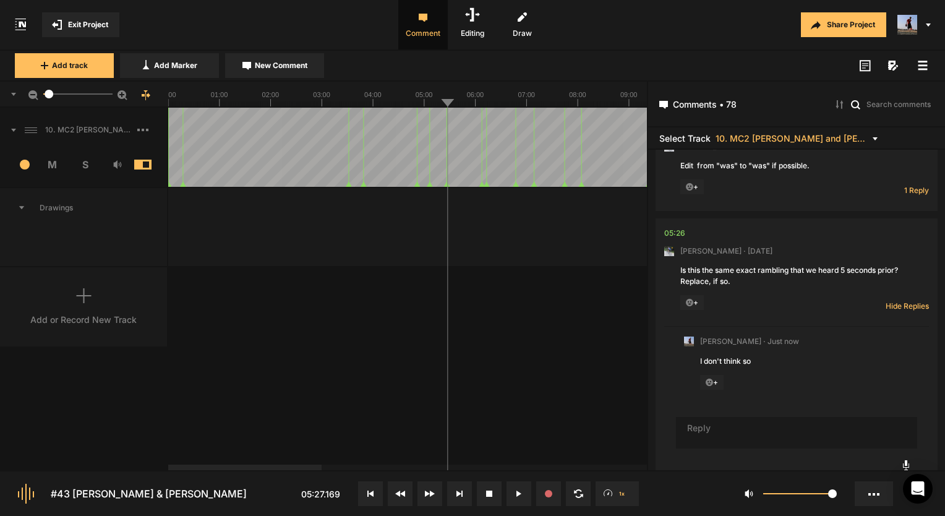
scroll to position [768, 0]
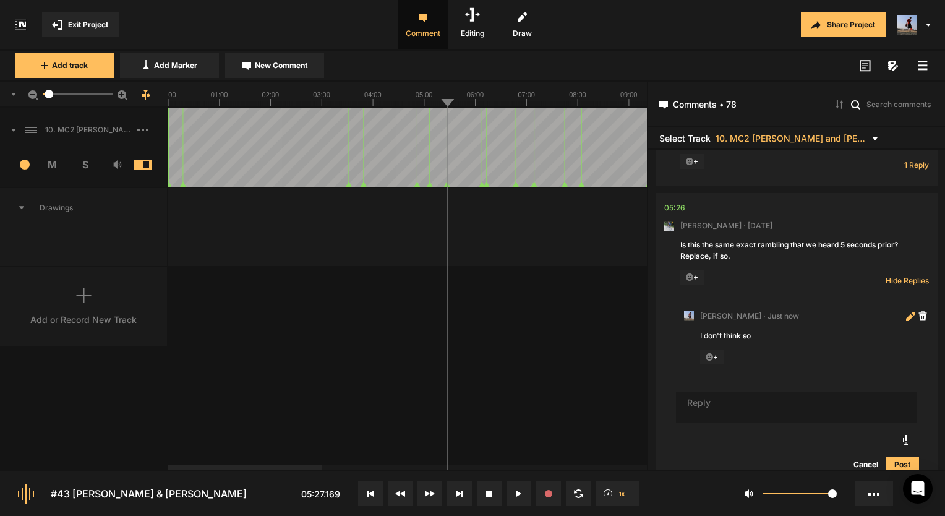
click at [906, 312] on icon at bounding box center [910, 316] width 9 height 9
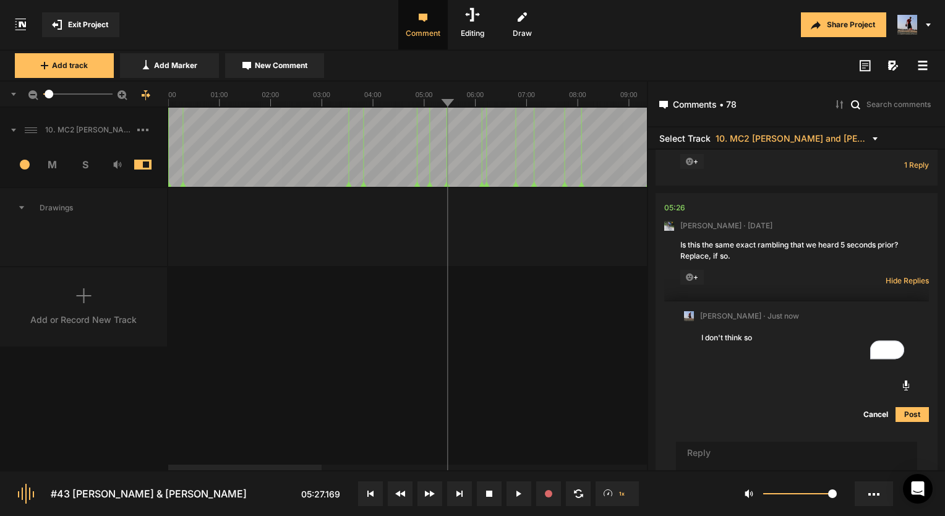
type textarea "I don't think so?"
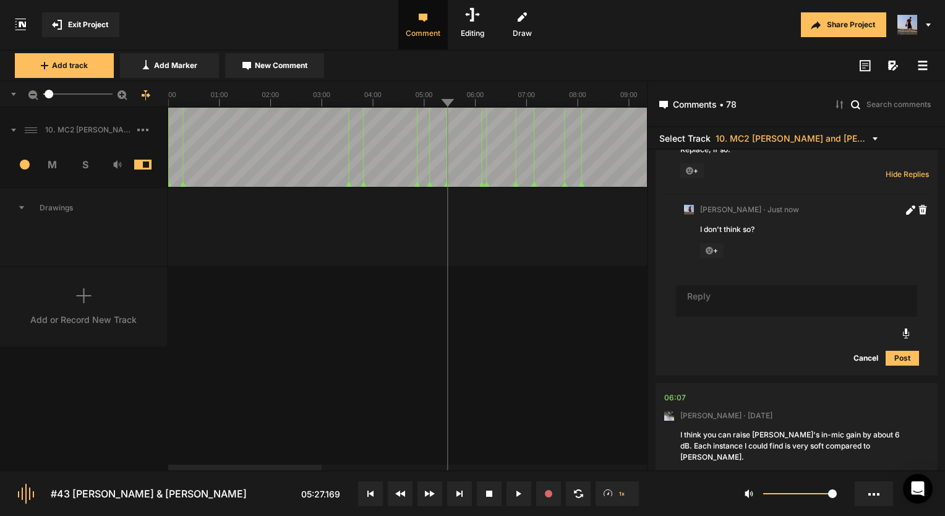
scroll to position [953, 0]
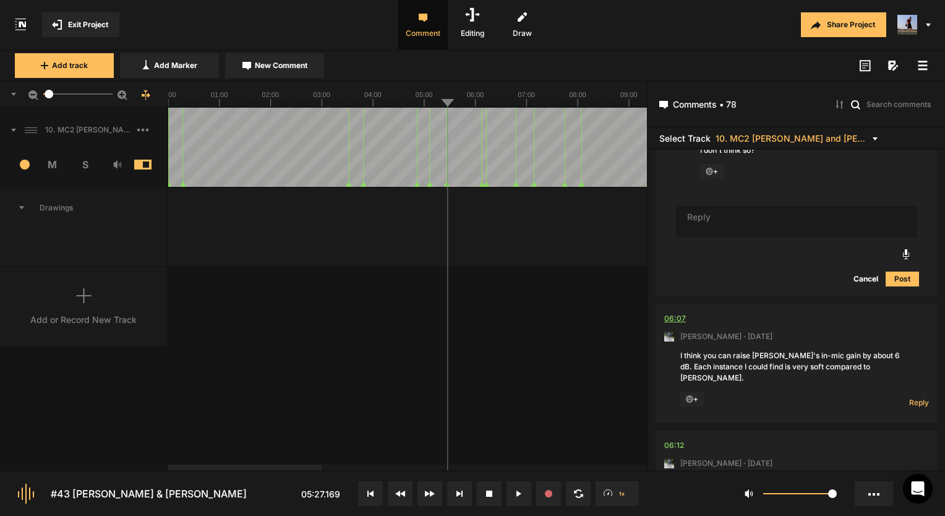
click at [679, 315] on div "06:07" at bounding box center [675, 318] width 22 height 12
click at [914, 397] on span "Reply" at bounding box center [919, 402] width 20 height 11
type textarea "Done!"
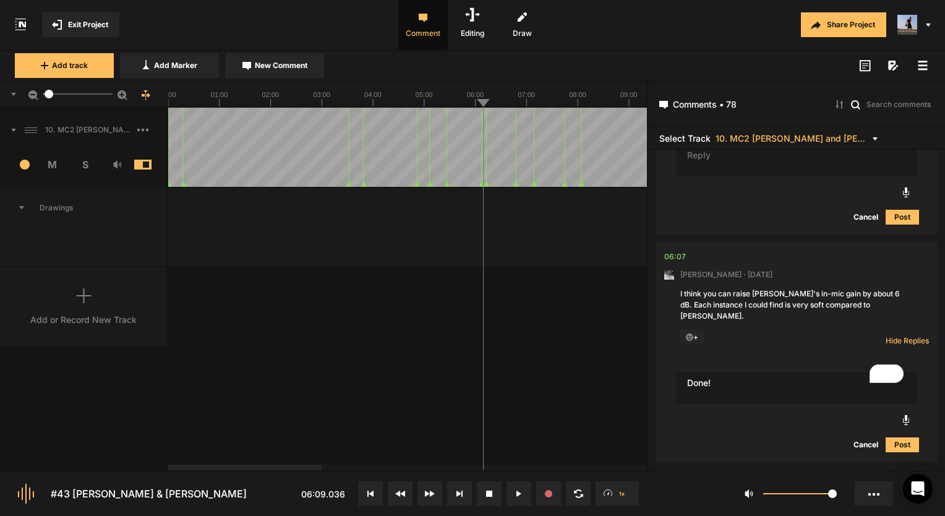
scroll to position [1077, 0]
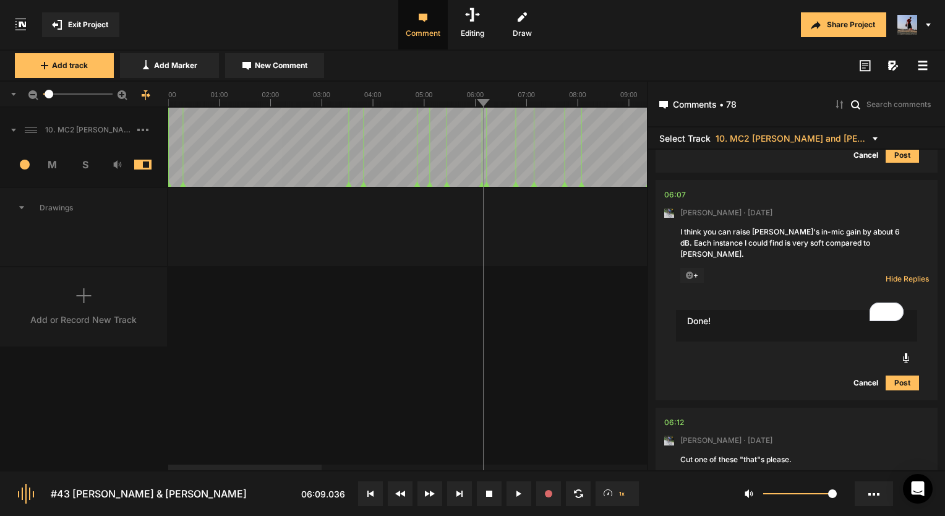
click at [894, 375] on button "Post" at bounding box center [902, 382] width 33 height 15
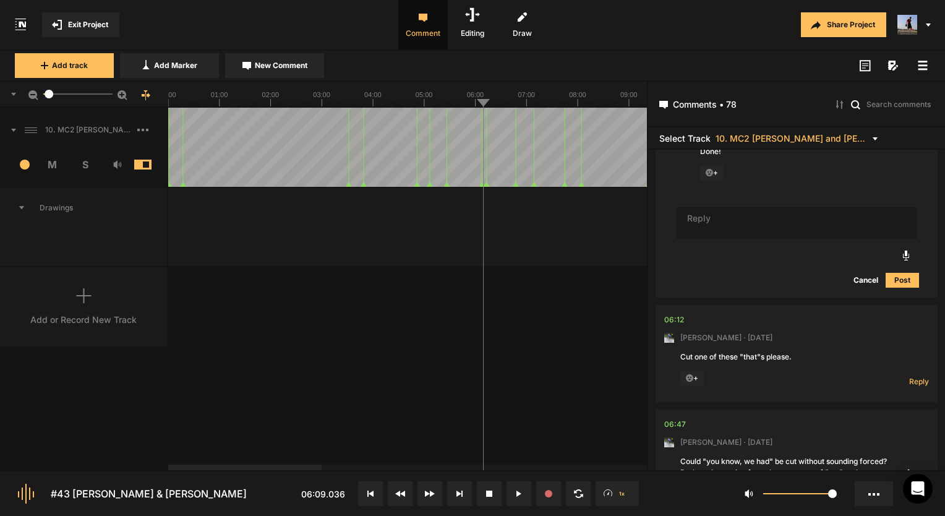
scroll to position [1324, 0]
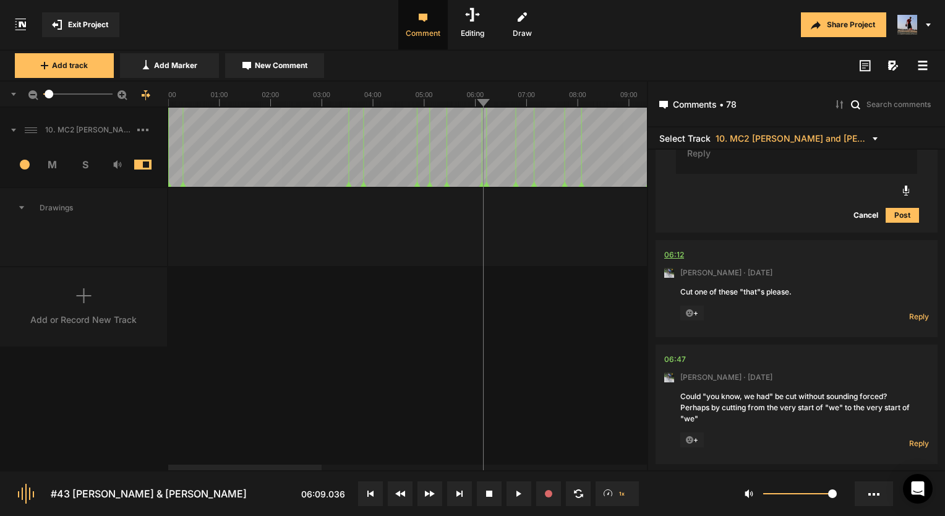
click at [674, 249] on div "06:12" at bounding box center [674, 255] width 20 height 12
click at [677, 249] on div "06:12" at bounding box center [674, 255] width 20 height 12
click at [926, 302] on nt-comment-thread "06:12 Mark Weeber · 2 days ago Cut one of these "that"s please. + Reply Hide Re…" at bounding box center [797, 292] width 282 height 105
click at [916, 311] on span "Reply" at bounding box center [919, 316] width 20 height 11
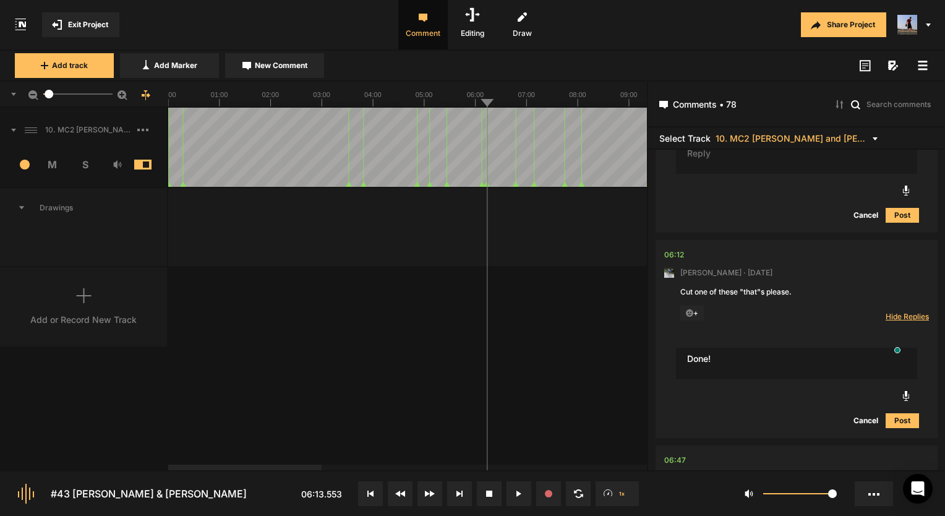
type textarea "Done!"
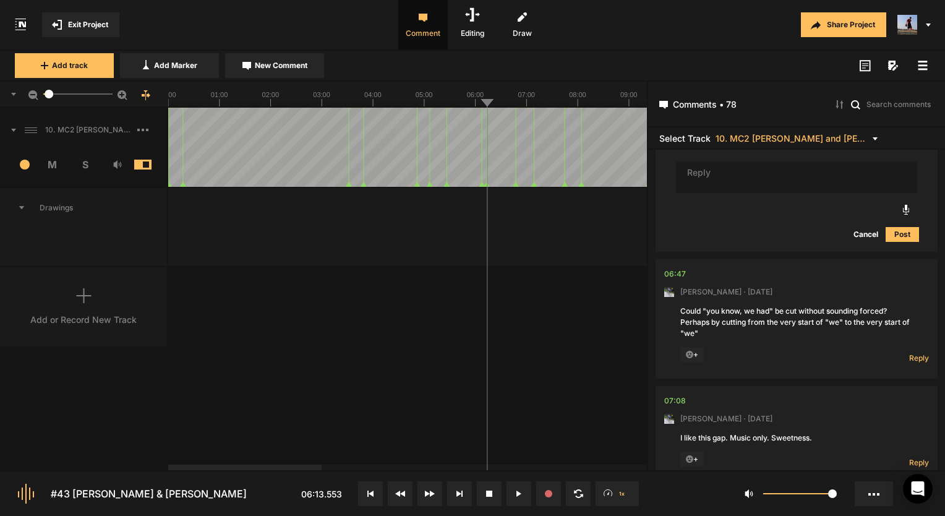
scroll to position [1596, 0]
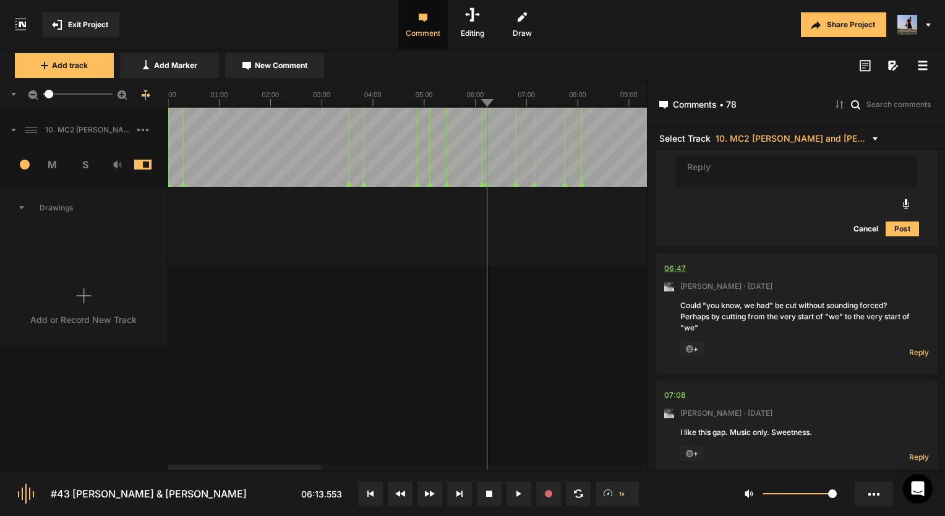
click at [675, 262] on div "06:47" at bounding box center [675, 268] width 22 height 12
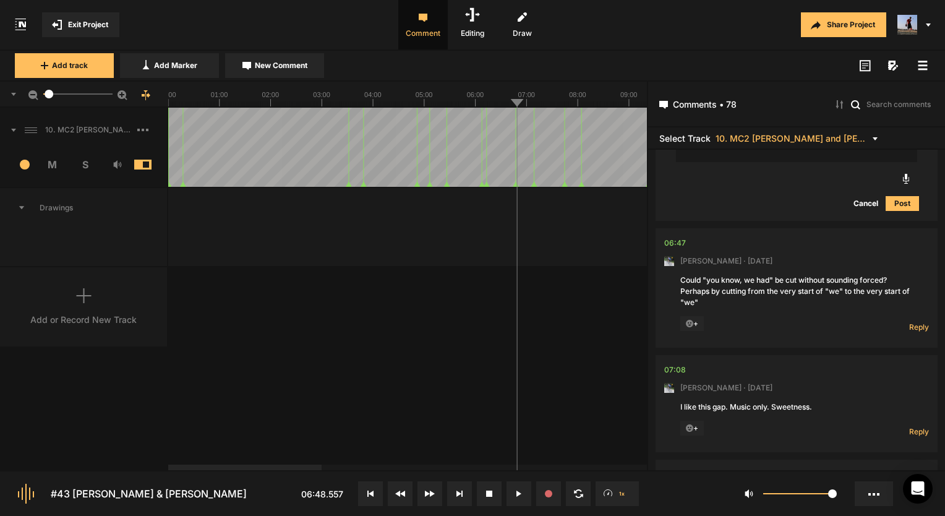
scroll to position [1658, 0]
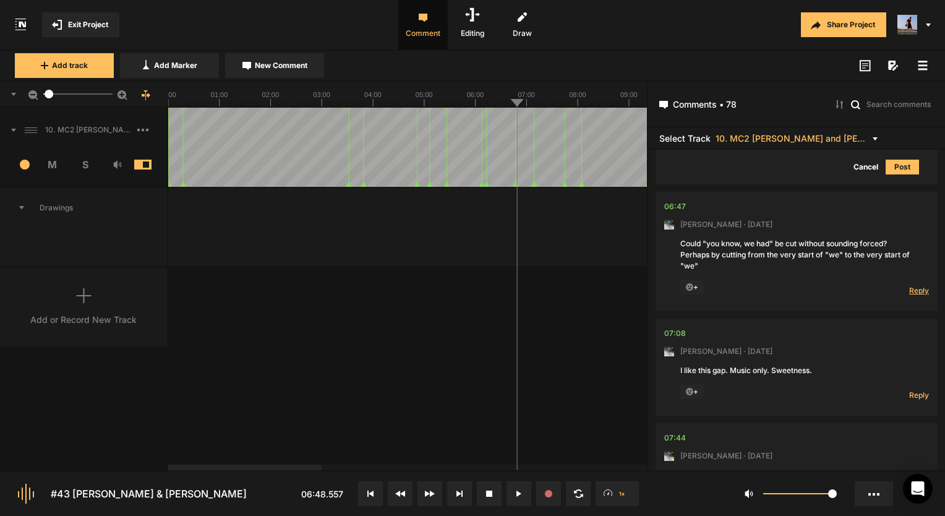
click at [920, 285] on span "Reply" at bounding box center [919, 290] width 20 height 11
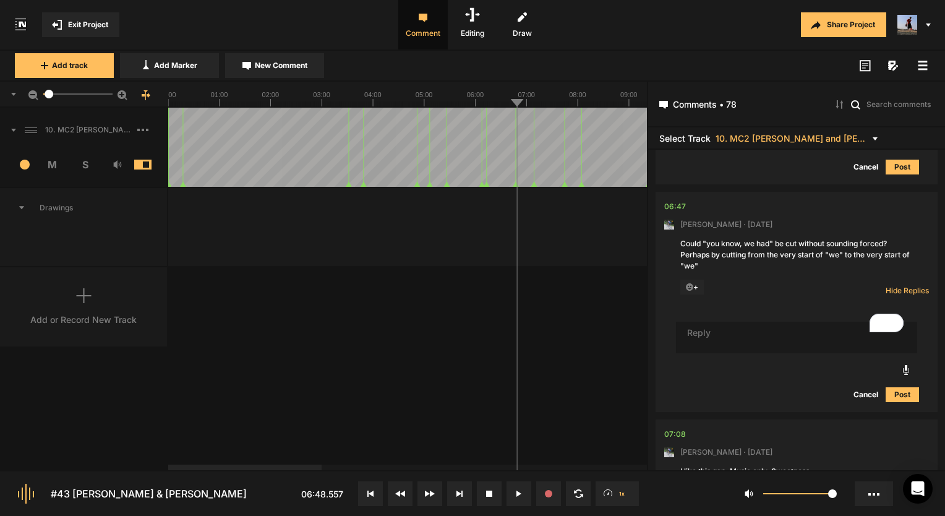
type textarea "Y"
type textarea "Done!"
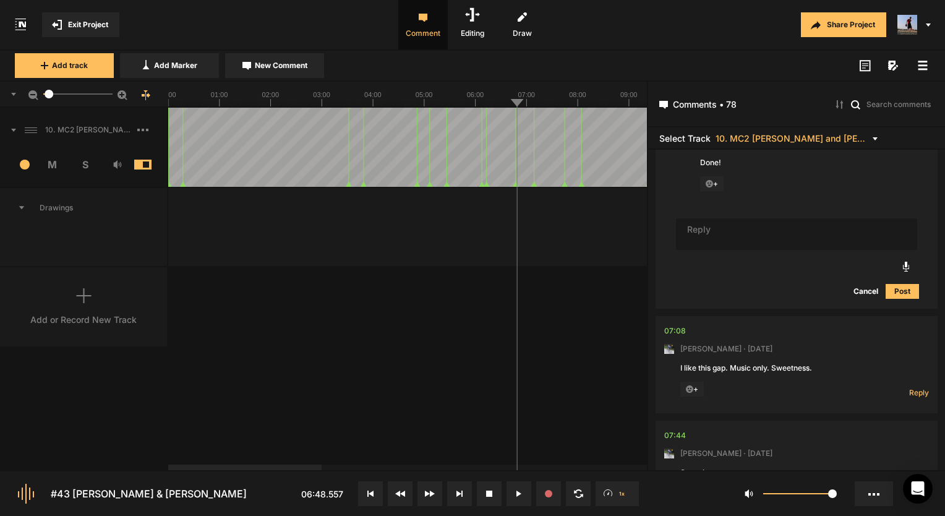
scroll to position [1843, 0]
click at [675, 322] on div "07:08" at bounding box center [675, 328] width 22 height 12
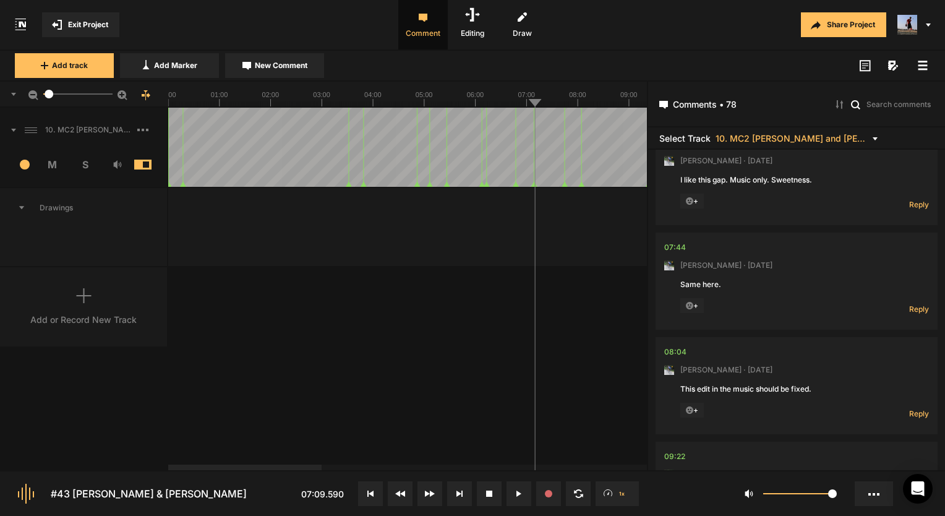
scroll to position [1967, 0]
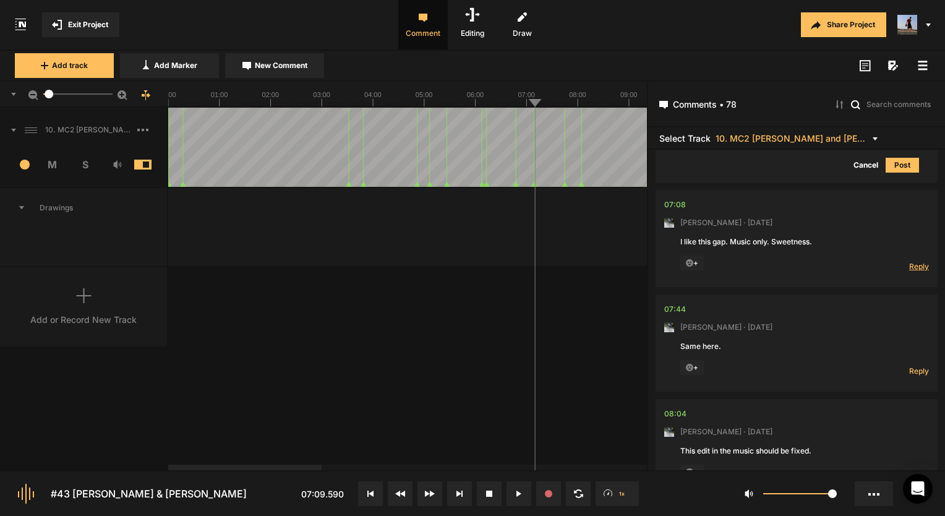
click at [909, 261] on span "Reply" at bounding box center [919, 266] width 20 height 11
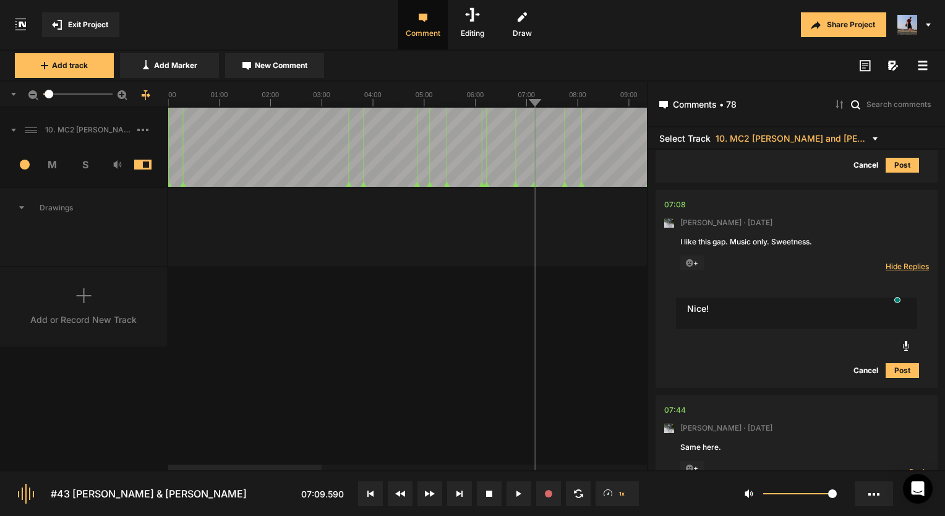
type textarea "Nice!"
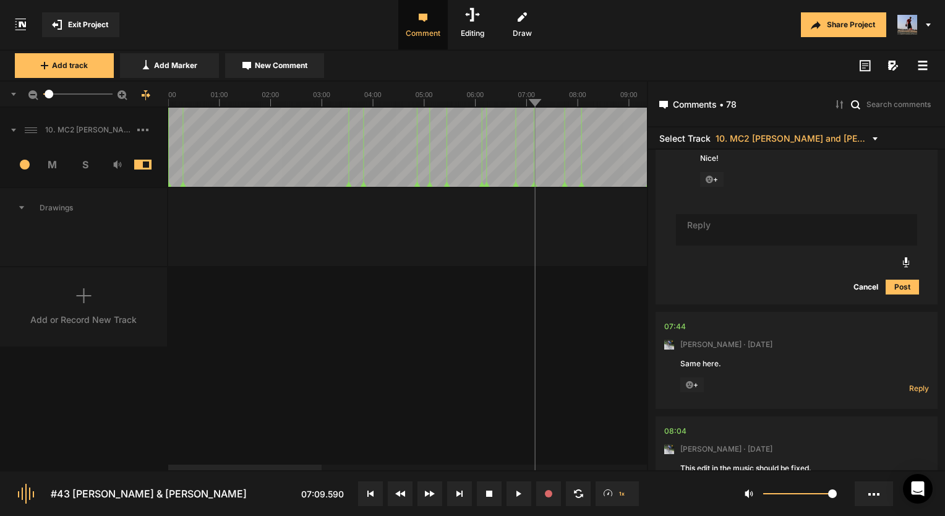
scroll to position [2152, 0]
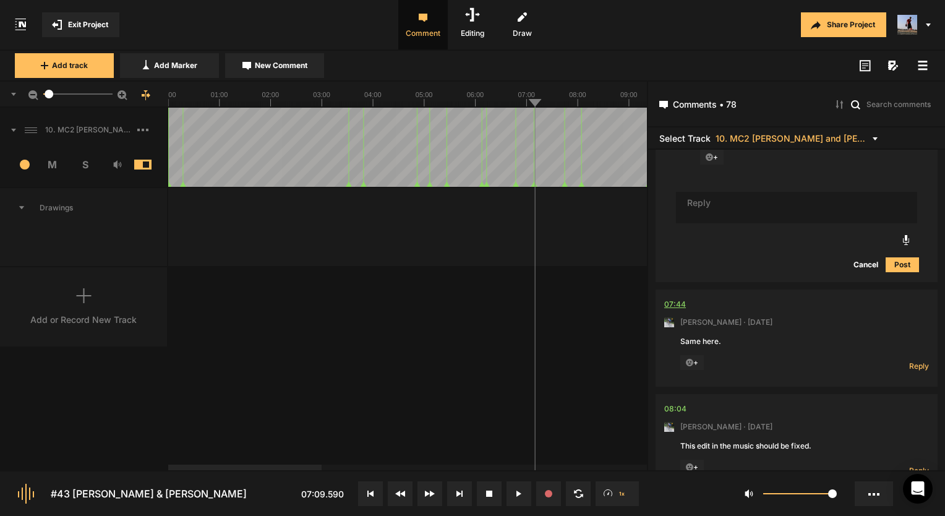
click at [669, 298] on div "07:44" at bounding box center [675, 304] width 22 height 12
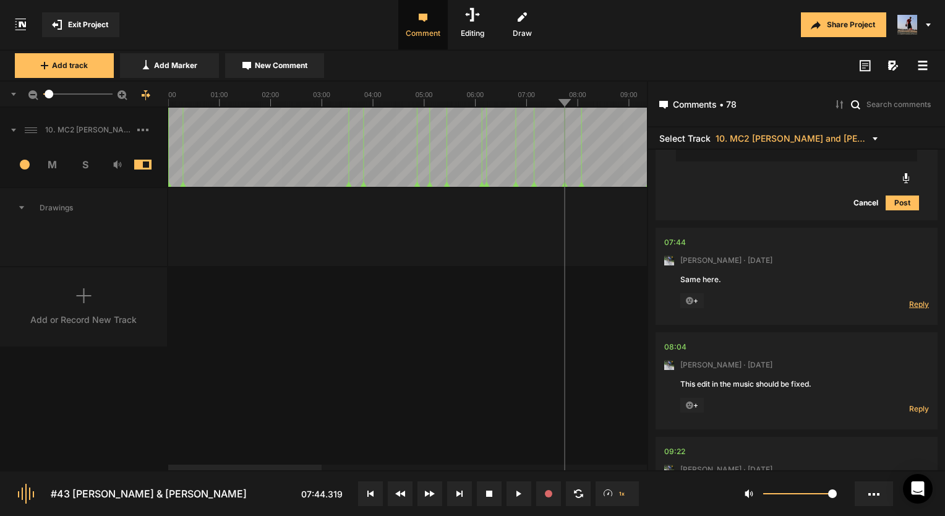
click at [909, 299] on span "Reply" at bounding box center [919, 304] width 20 height 11
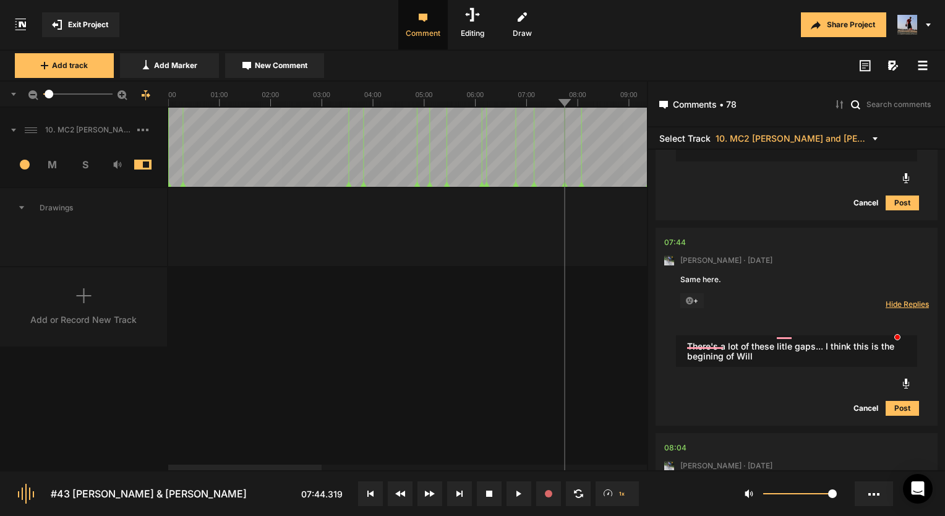
type textarea "There's a lot of these litle gaps... I think this is the begining of Will"
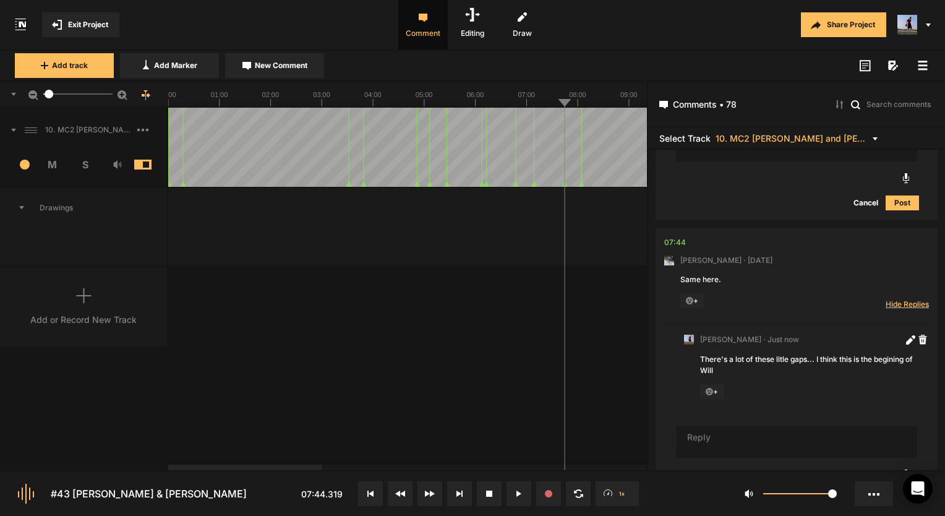
scroll to position [2236, 0]
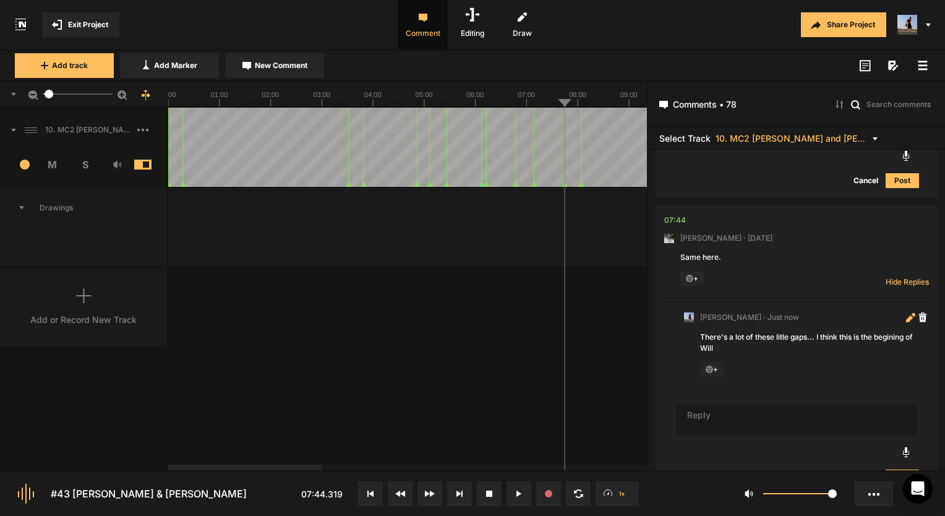
click at [907, 313] on icon at bounding box center [910, 317] width 9 height 9
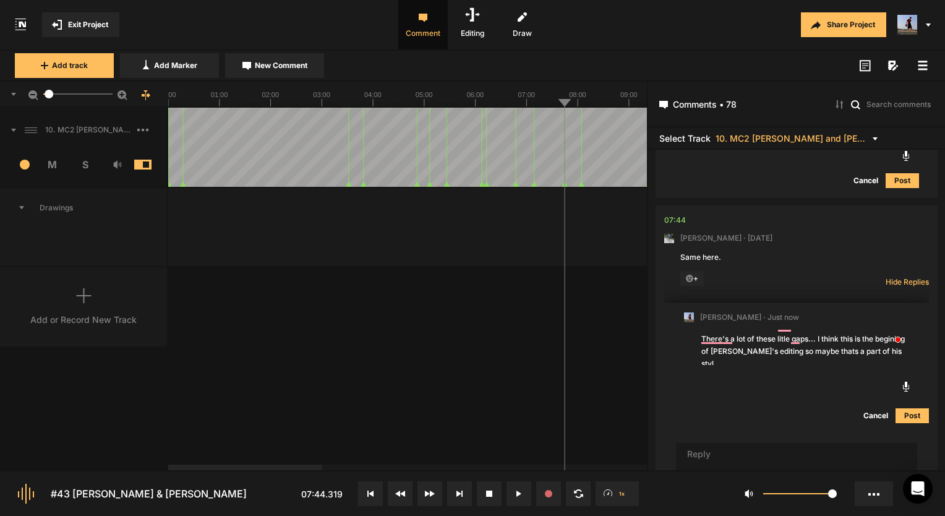
type textarea "There's a lot of these litle gaps... I think this is the begining of Will's edi…"
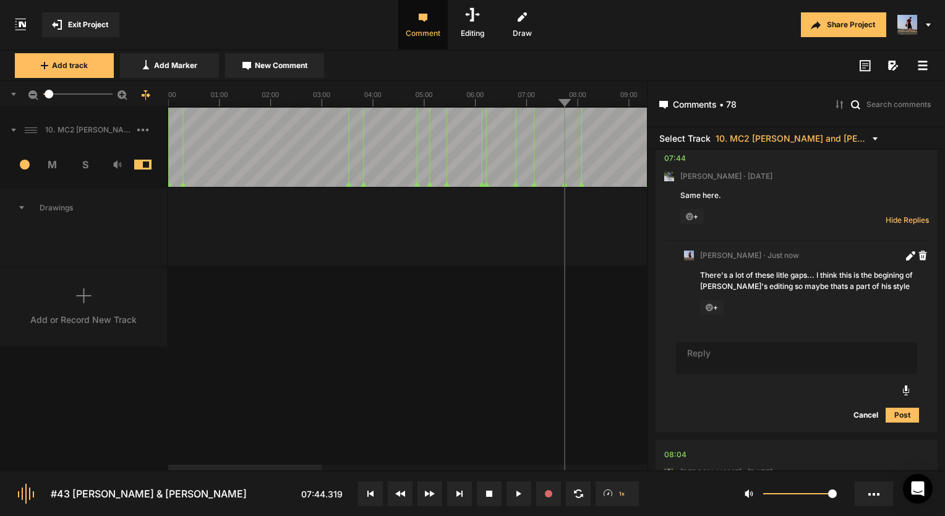
scroll to position [2422, 0]
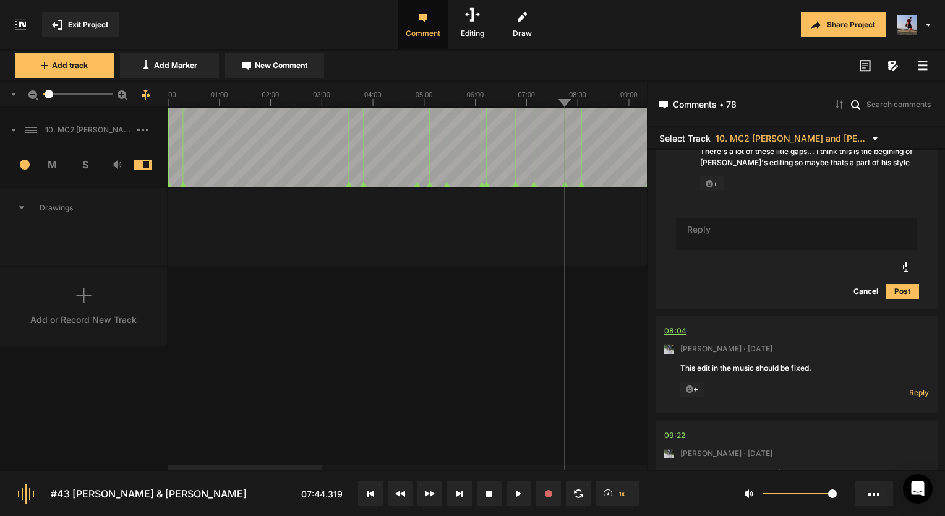
click at [674, 325] on div "08:04" at bounding box center [675, 331] width 22 height 12
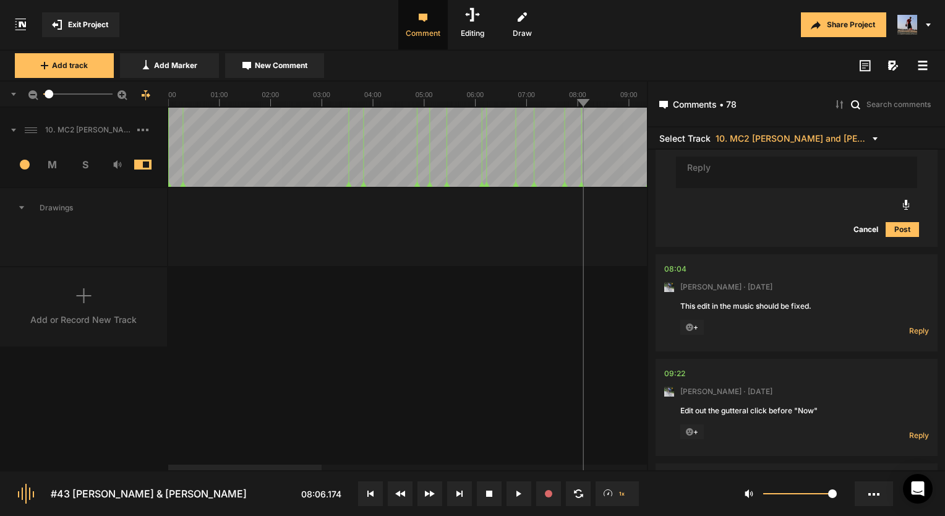
scroll to position [2484, 0]
click at [920, 325] on span "Reply" at bounding box center [919, 330] width 20 height 11
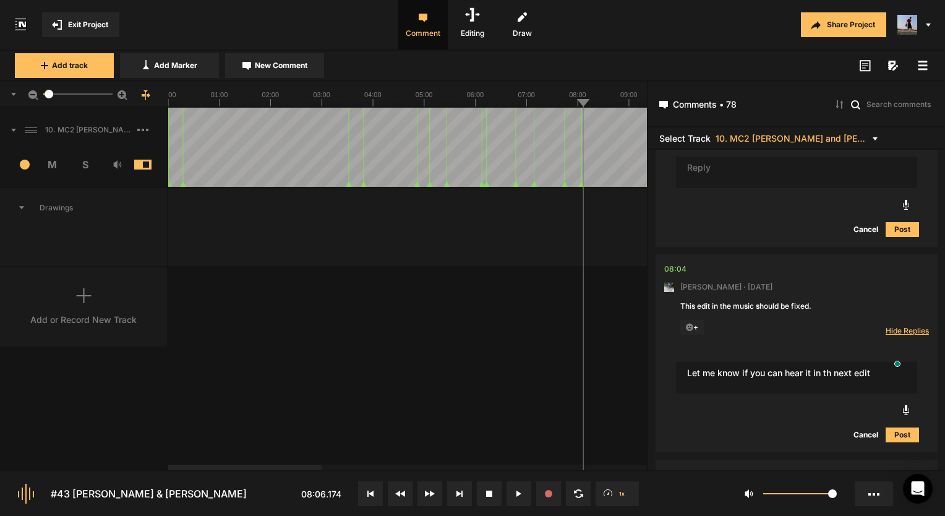
type textarea "Let me know if you can hear it in th next edit"
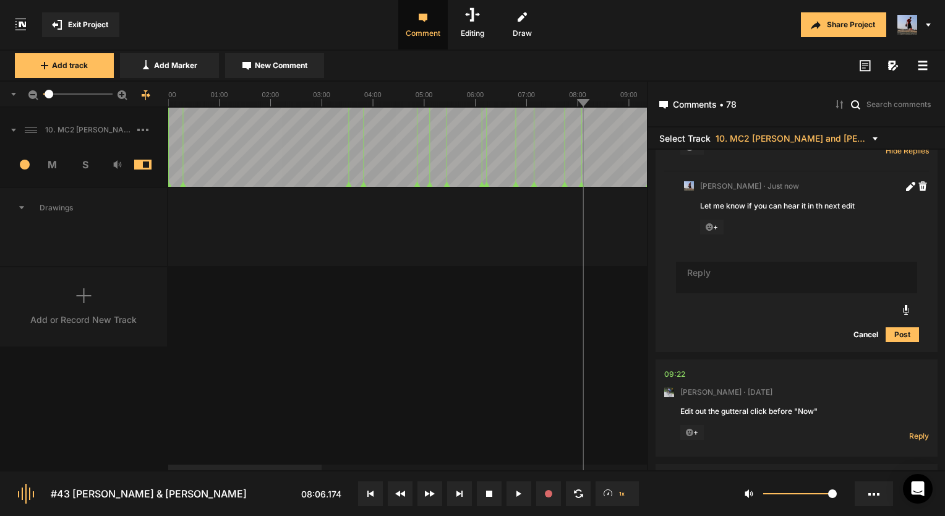
scroll to position [2769, 0]
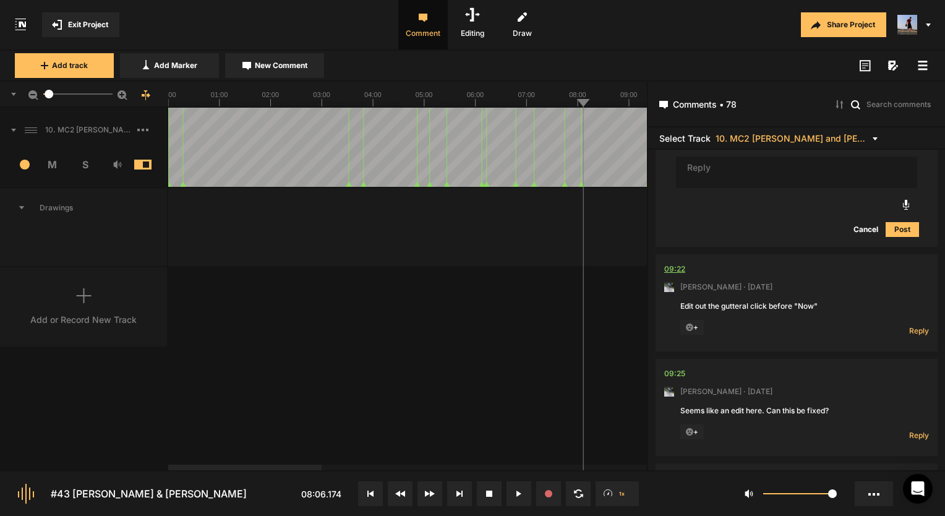
click at [680, 263] on div "09:22" at bounding box center [674, 269] width 21 height 12
click at [910, 325] on span "Reply" at bounding box center [919, 330] width 20 height 11
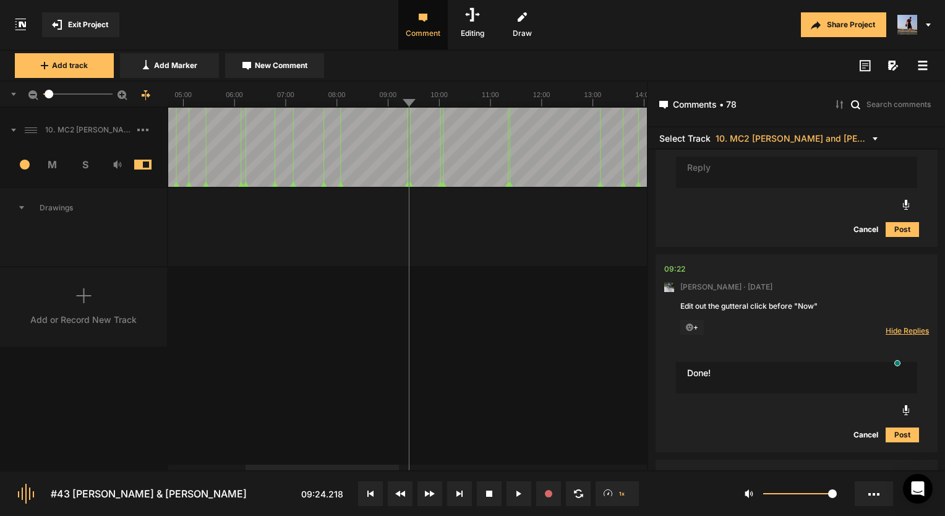
type textarea "Done!"
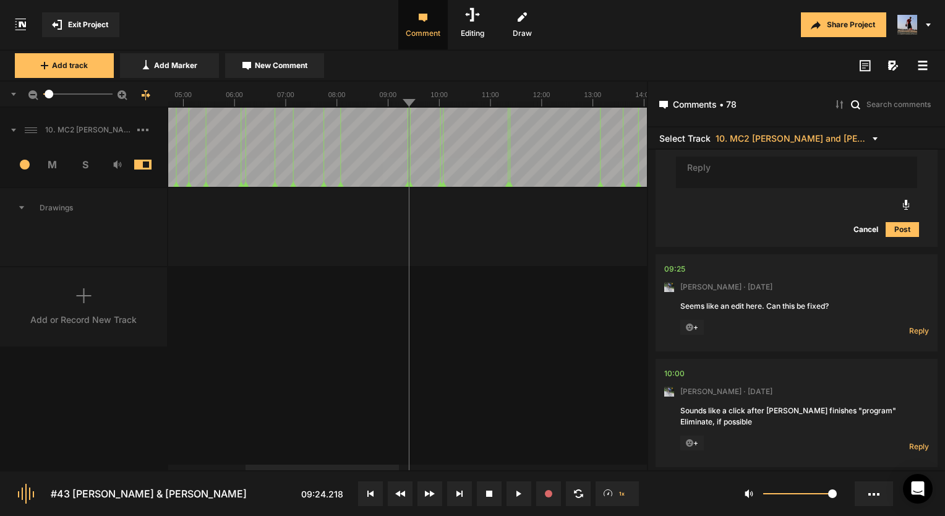
scroll to position [3116, 0]
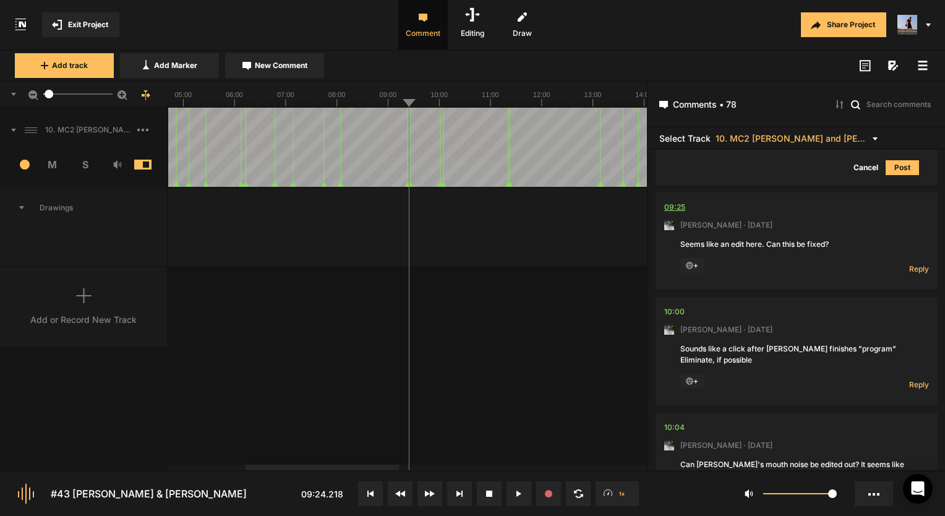
click at [666, 201] on div "09:25" at bounding box center [674, 207] width 21 height 12
click at [674, 201] on div "09:25" at bounding box center [674, 207] width 21 height 12
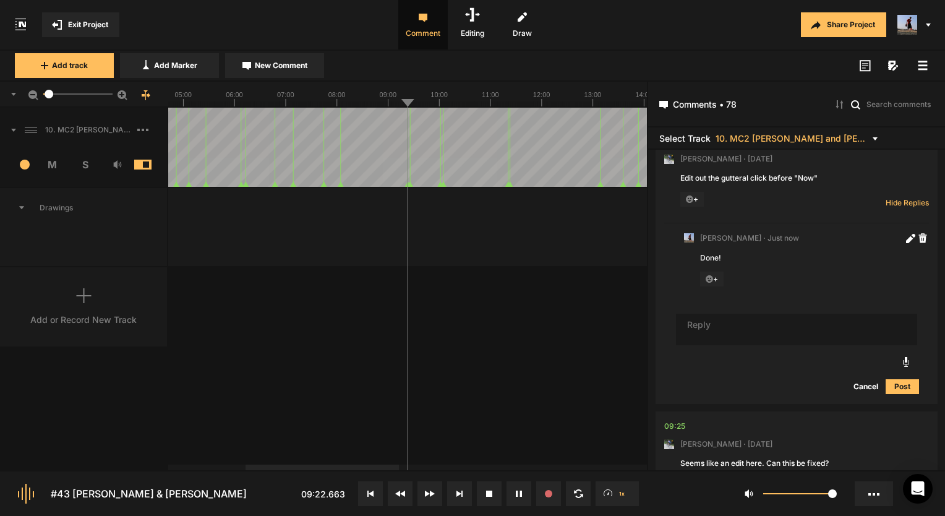
scroll to position [2869, 0]
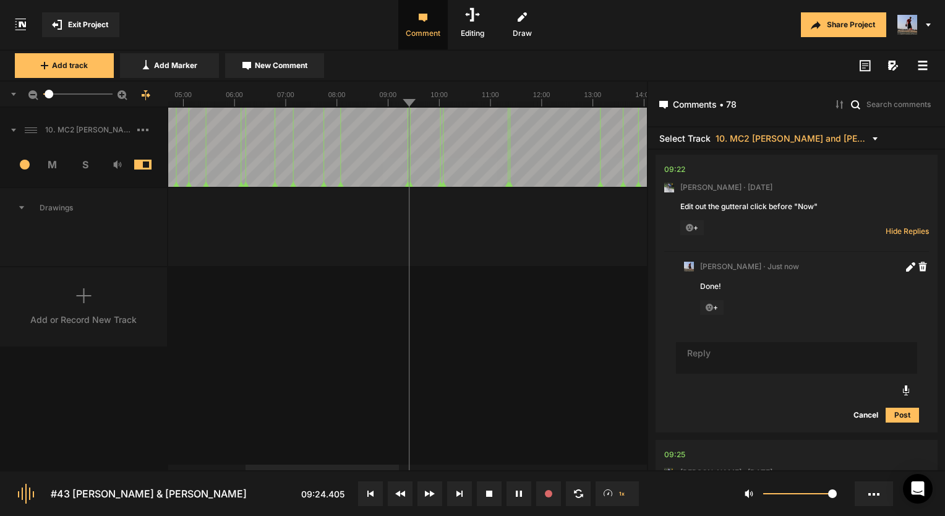
drag, startPoint x: 824, startPoint y: 257, endPoint x: 614, endPoint y: 256, distance: 210.3
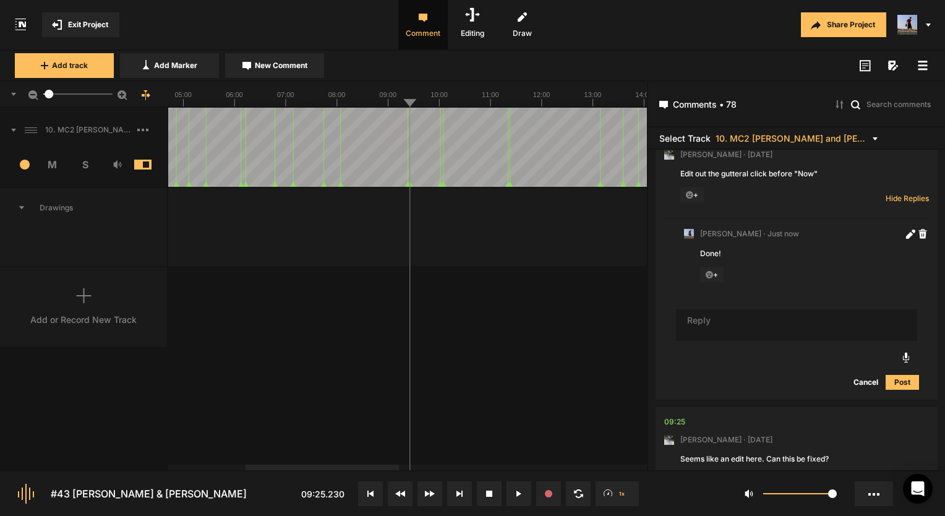
scroll to position [2930, 0]
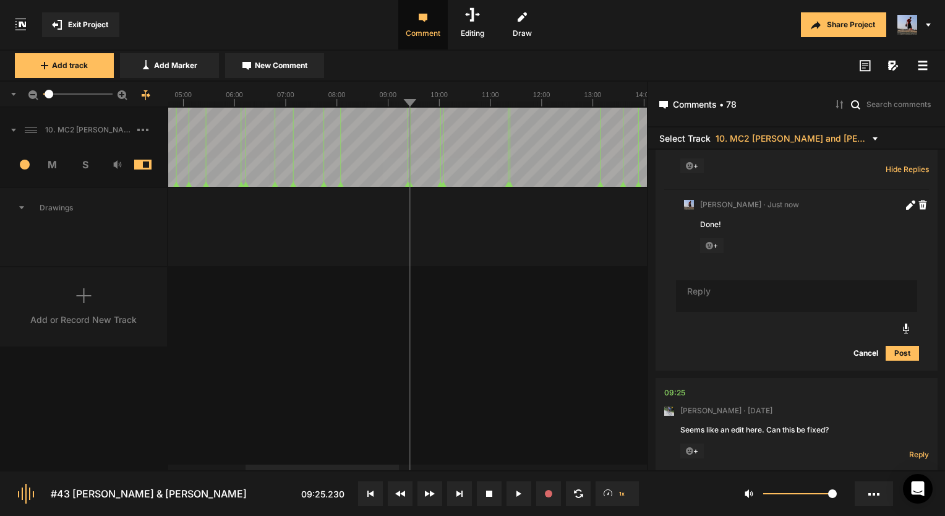
click at [683, 385] on nt-comment "09:25 Mark Weeber · 2 days ago Seems like an edit here. Can this be fixed? + Re…" at bounding box center [796, 426] width 265 height 97
click at [681, 387] on div "09:25" at bounding box center [674, 393] width 21 height 12
click at [684, 387] on div "09:25" at bounding box center [674, 393] width 21 height 12
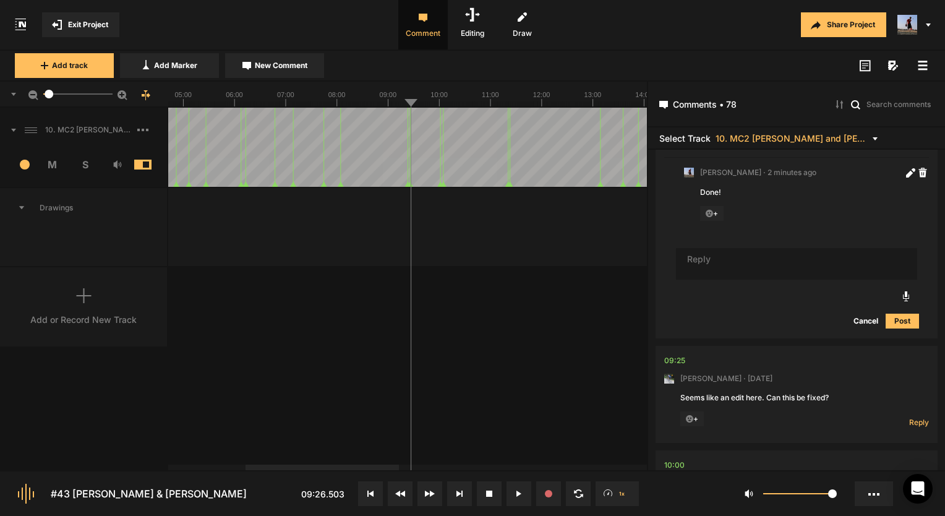
scroll to position [2992, 0]
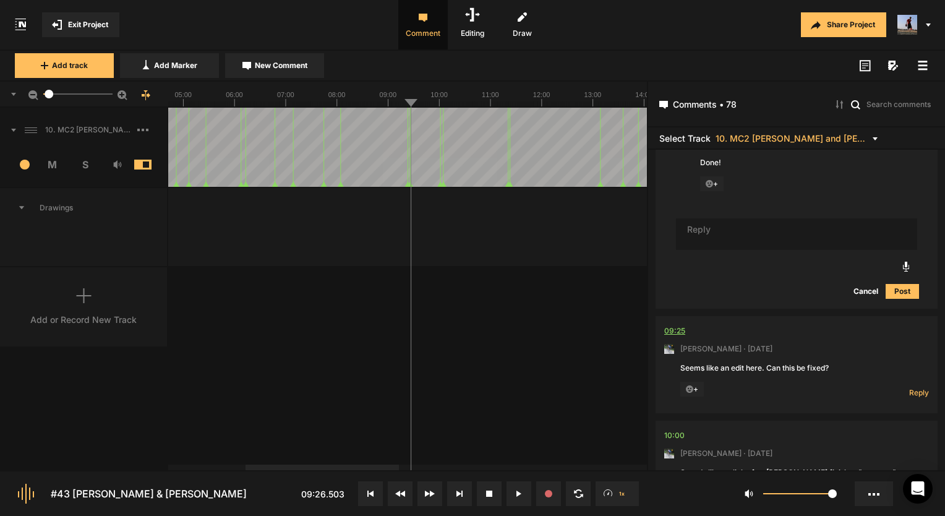
click at [678, 325] on div "09:25" at bounding box center [674, 331] width 21 height 12
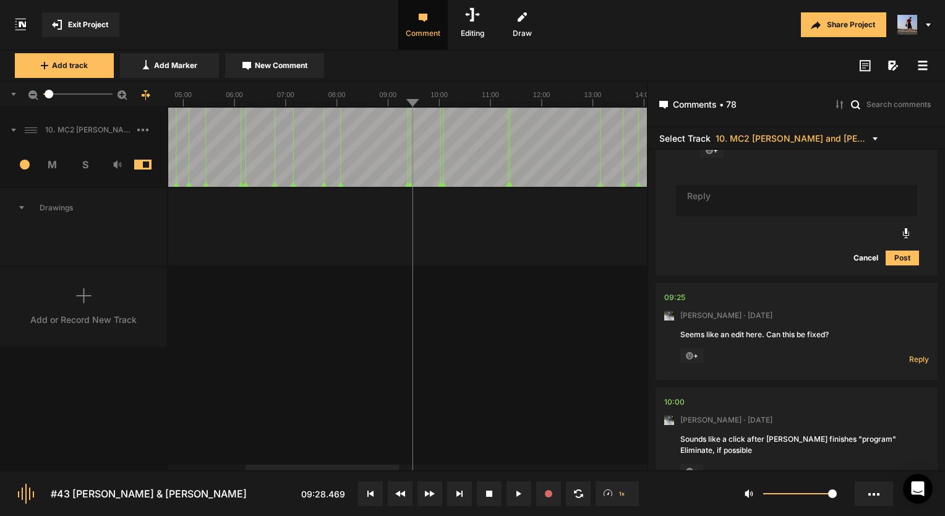
scroll to position [3054, 0]
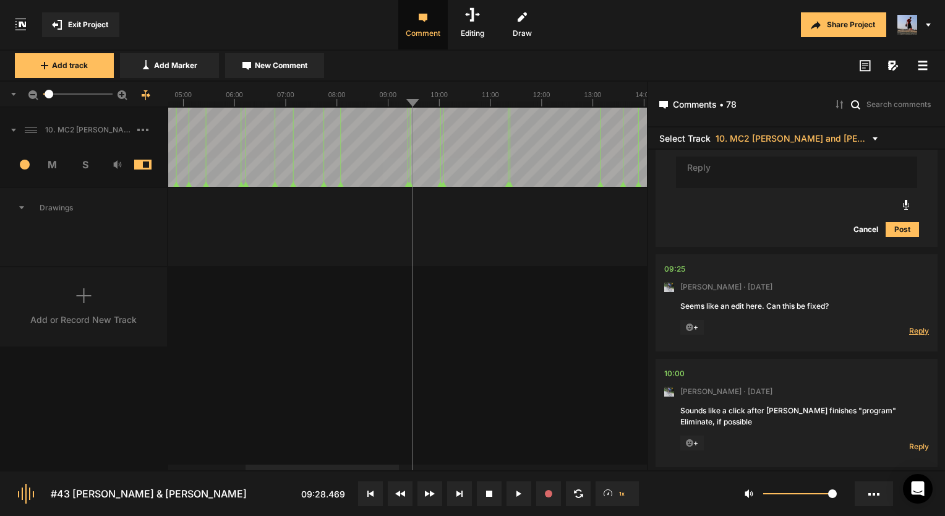
click at [922, 325] on span "Reply" at bounding box center [919, 330] width 20 height 11
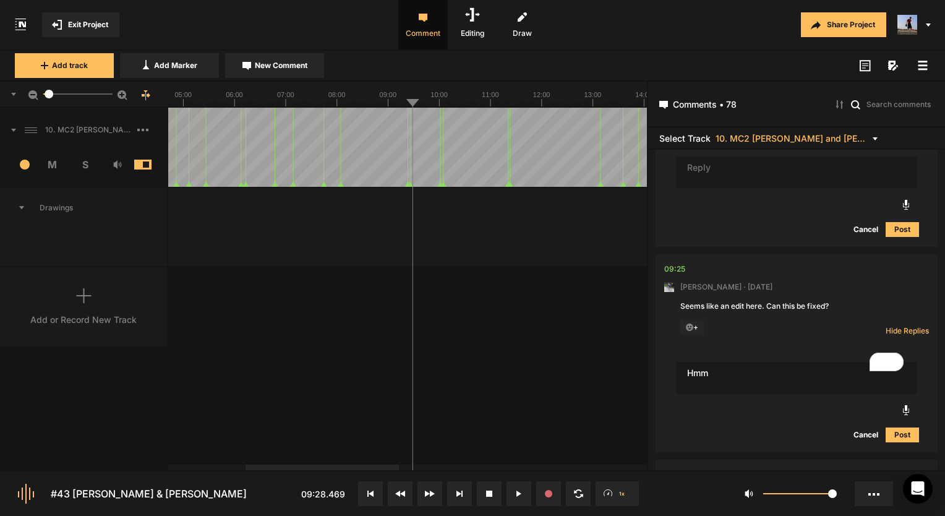
drag, startPoint x: 759, startPoint y: 377, endPoint x: 678, endPoint y: 359, distance: 83.6
click at [678, 362] on textarea "Hmm" at bounding box center [796, 378] width 241 height 32
type textarea "I think this is the best we will get here"
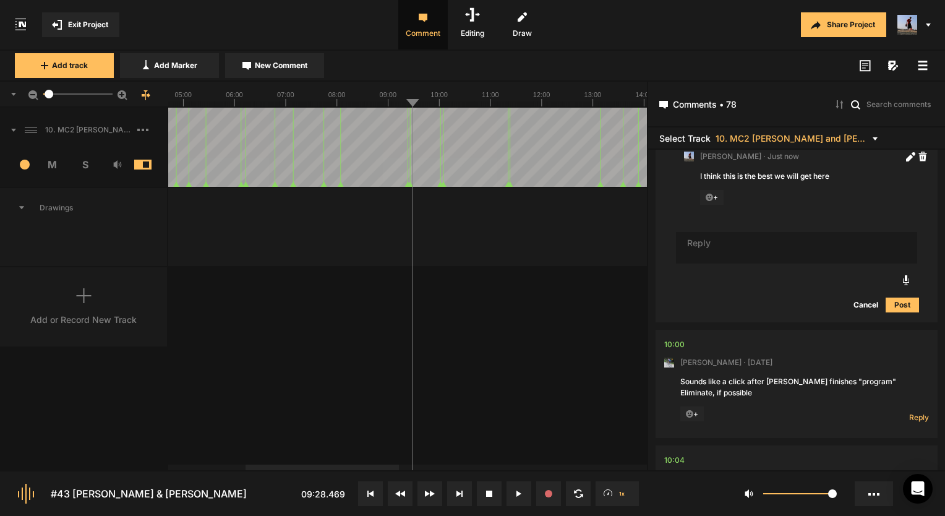
scroll to position [3277, 0]
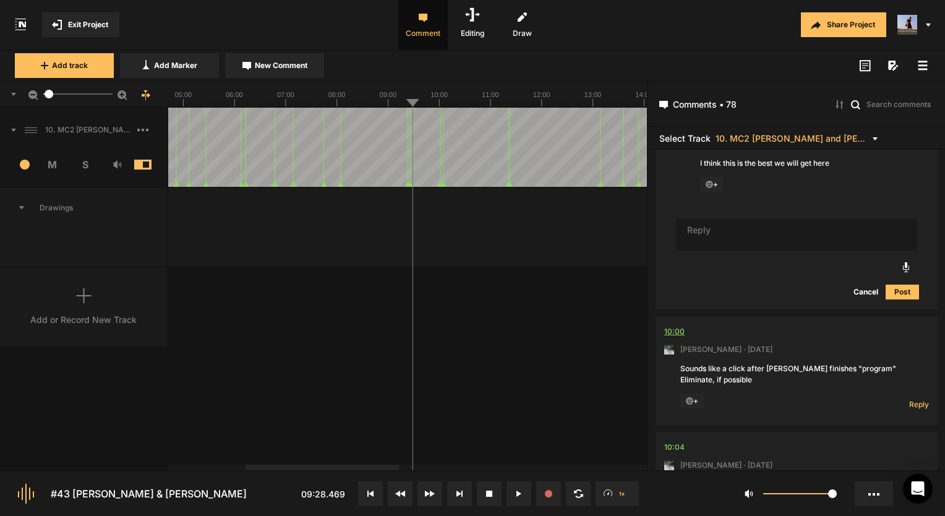
click at [672, 325] on div "10:00" at bounding box center [674, 331] width 20 height 12
drag, startPoint x: 0, startPoint y: 211, endPoint x: 382, endPoint y: 413, distance: 432.1
click at [381, 413] on div "10. MC2 Fred and Casey Weymouth_Hard Lock` 1 M S Comments 00:00 Micah Foster · …" at bounding box center [323, 289] width 647 height 362
click at [516, 490] on icon at bounding box center [519, 493] width 6 height 6
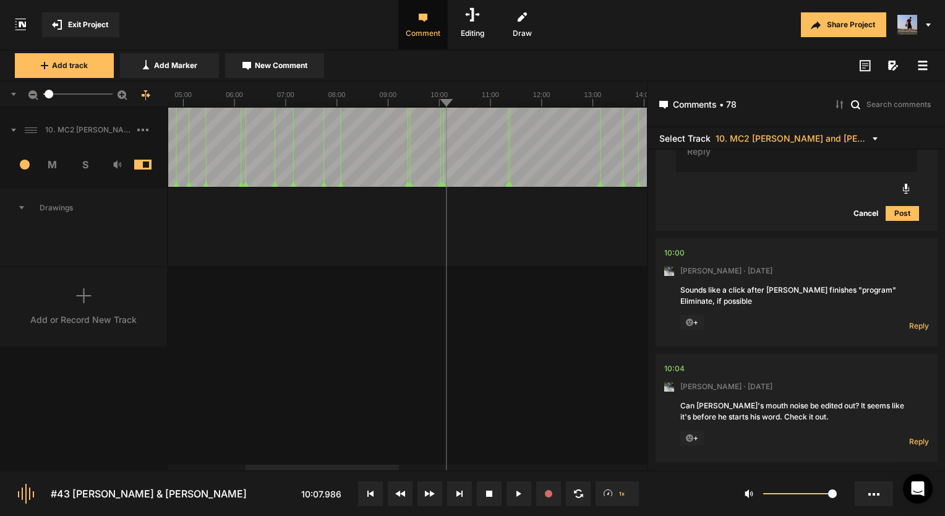
scroll to position [3400, 0]
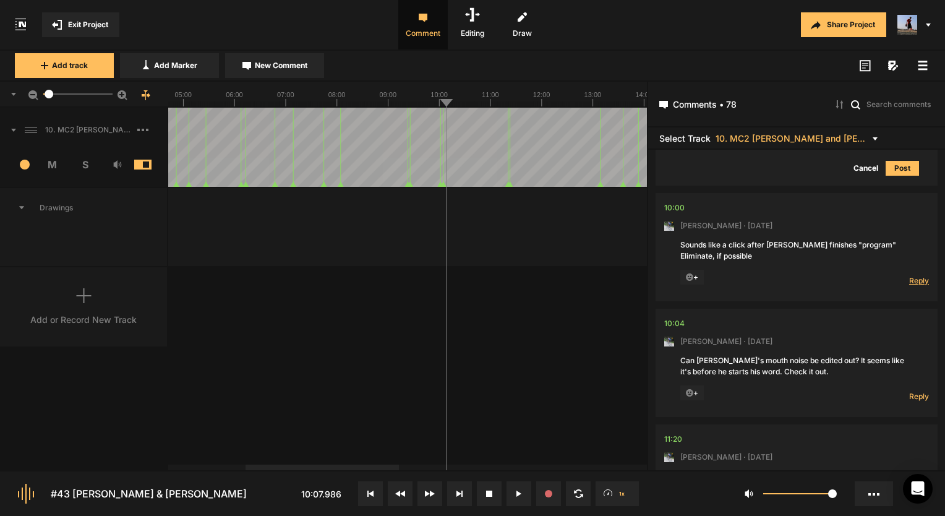
click at [910, 275] on span "Reply" at bounding box center [919, 280] width 20 height 11
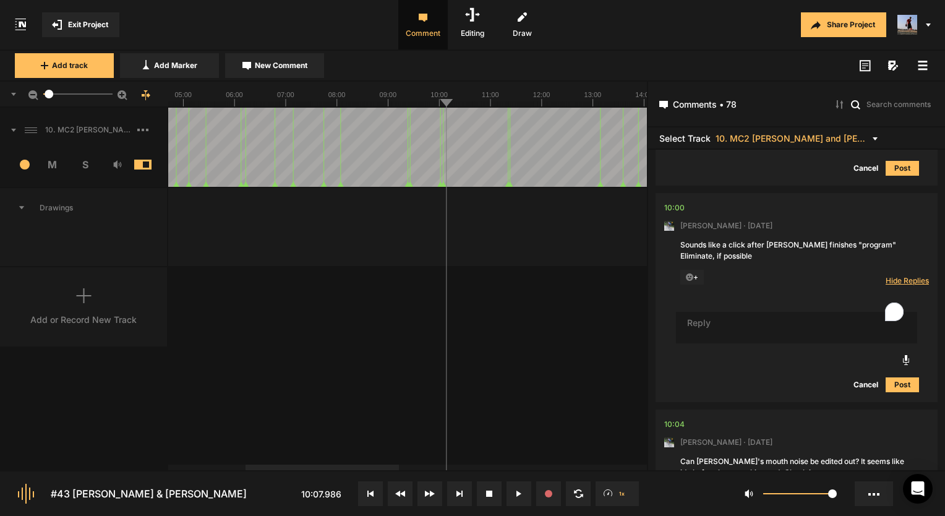
type textarea "D"
type textarea "Gone!"
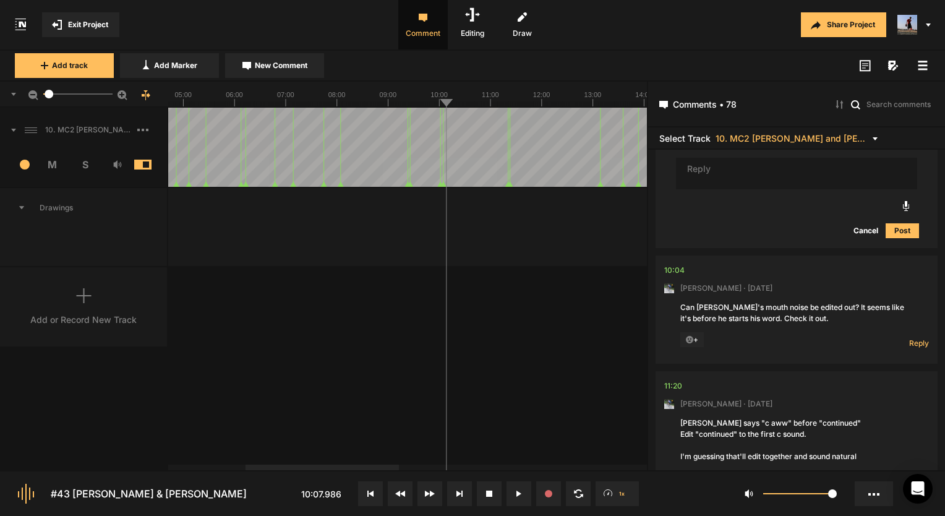
scroll to position [3648, 0]
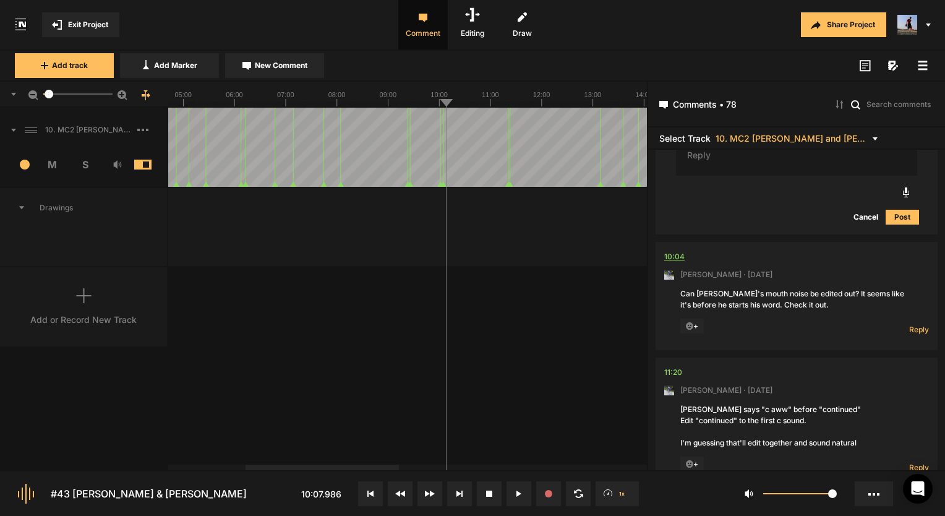
click at [672, 250] on div "10:04" at bounding box center [674, 256] width 20 height 12
click at [670, 366] on div "11:20" at bounding box center [673, 372] width 18 height 12
click at [912, 324] on span "Reply" at bounding box center [919, 329] width 20 height 11
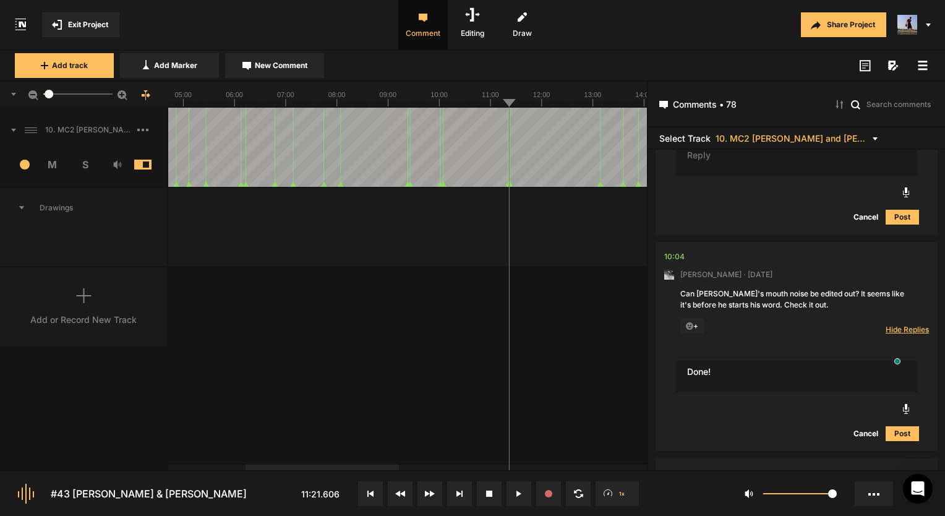
type textarea "Done!"
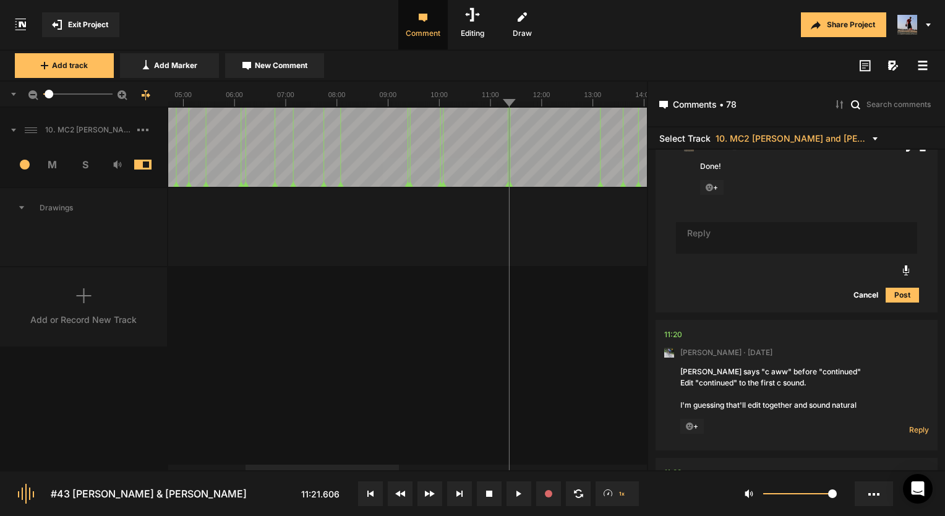
scroll to position [3931, 0]
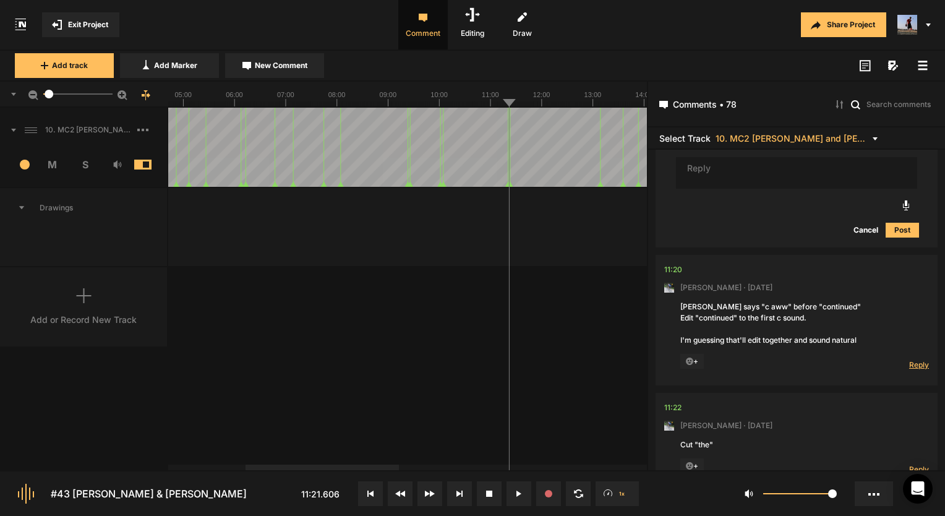
click at [918, 359] on span "Reply" at bounding box center [919, 364] width 20 height 11
type textarea "Done!"
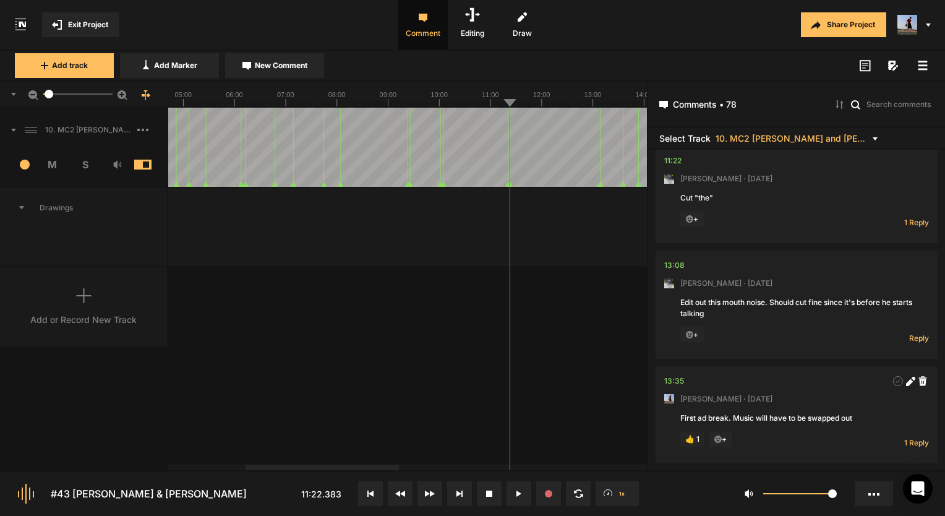
scroll to position [4373, 0]
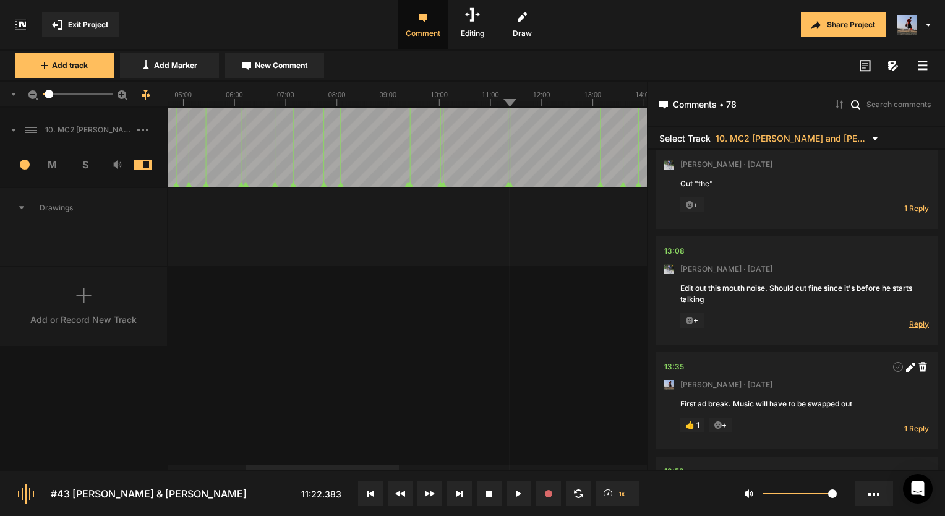
click at [909, 319] on span "Reply" at bounding box center [919, 324] width 20 height 11
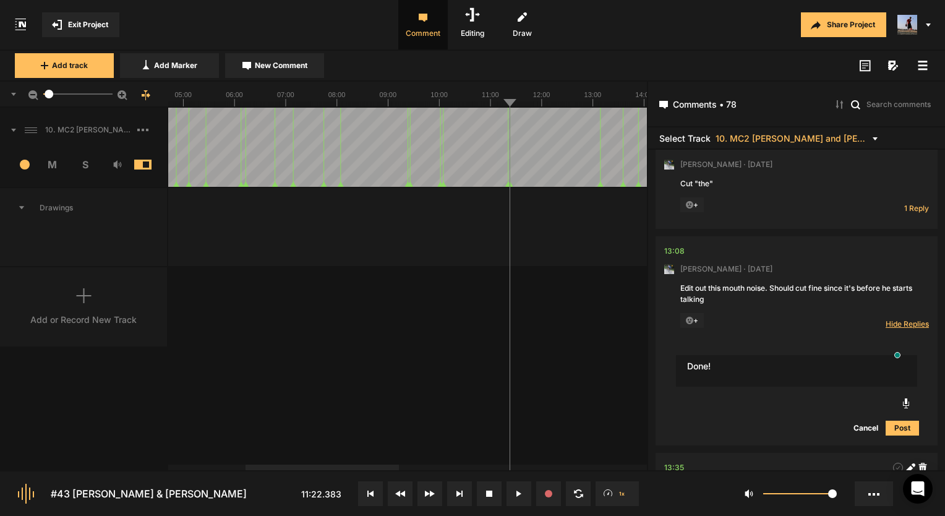
type textarea "Done!"
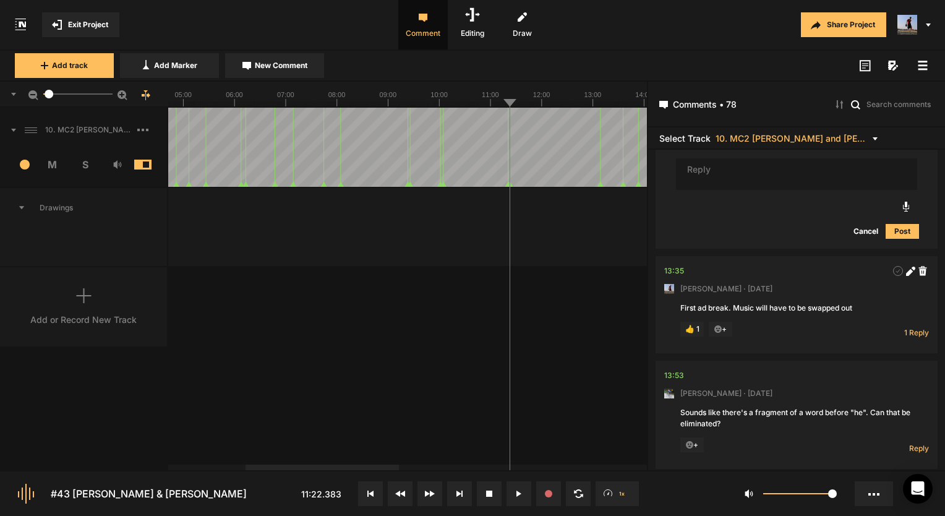
scroll to position [4711, 0]
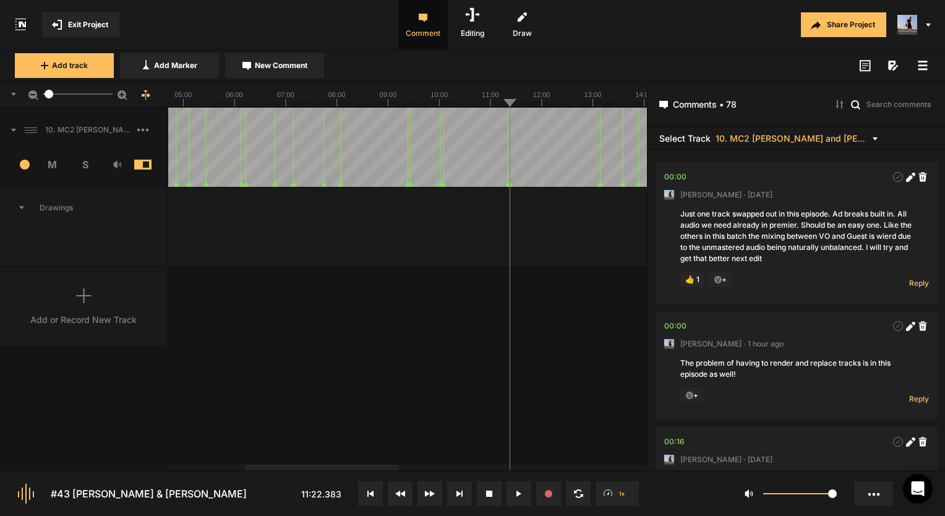
scroll to position [4711, 0]
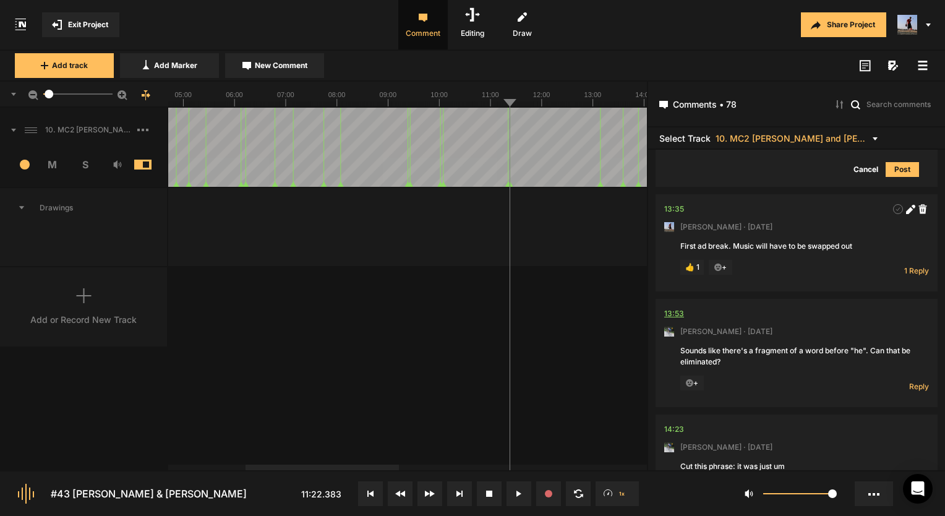
click at [680, 307] on div "13:53" at bounding box center [674, 313] width 20 height 12
click at [676, 307] on div "13:53" at bounding box center [674, 313] width 20 height 12
click at [910, 381] on span "Reply" at bounding box center [919, 386] width 20 height 11
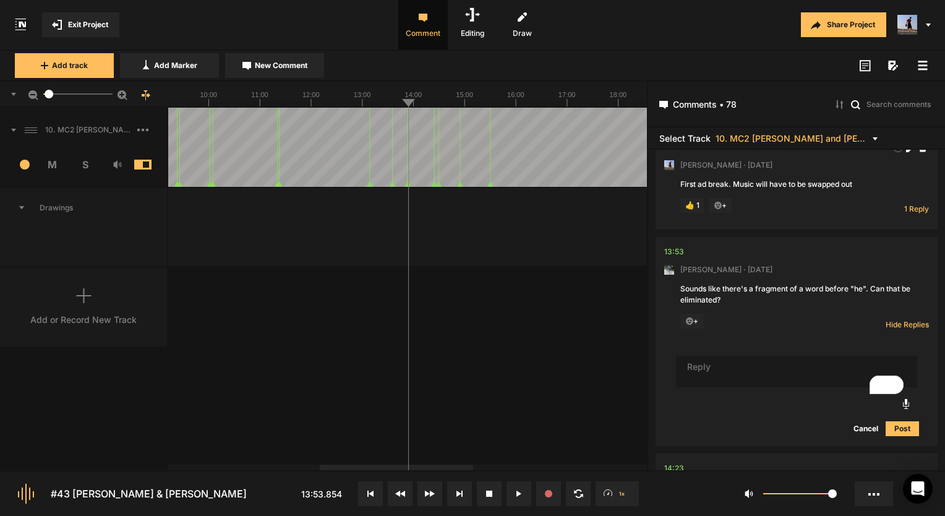
scroll to position [4773, 0]
type textarea "I think it's better now!"
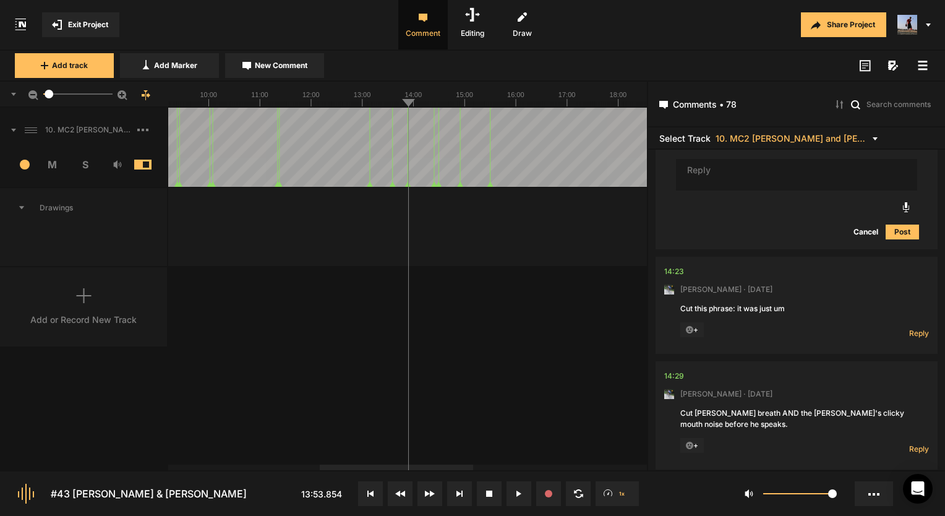
scroll to position [5050, 0]
click at [675, 265] on div "14:23" at bounding box center [674, 271] width 20 height 12
click at [918, 327] on span "Reply" at bounding box center [919, 332] width 20 height 11
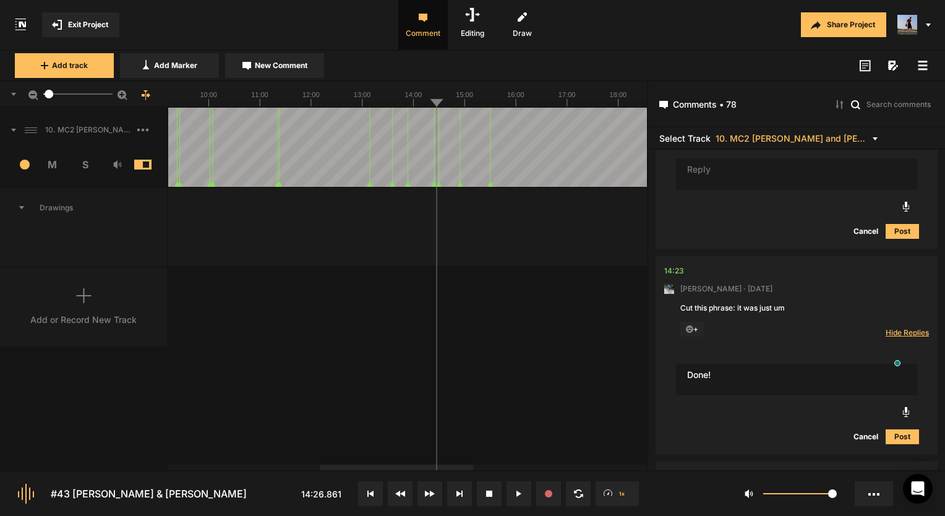
type textarea "Done!"
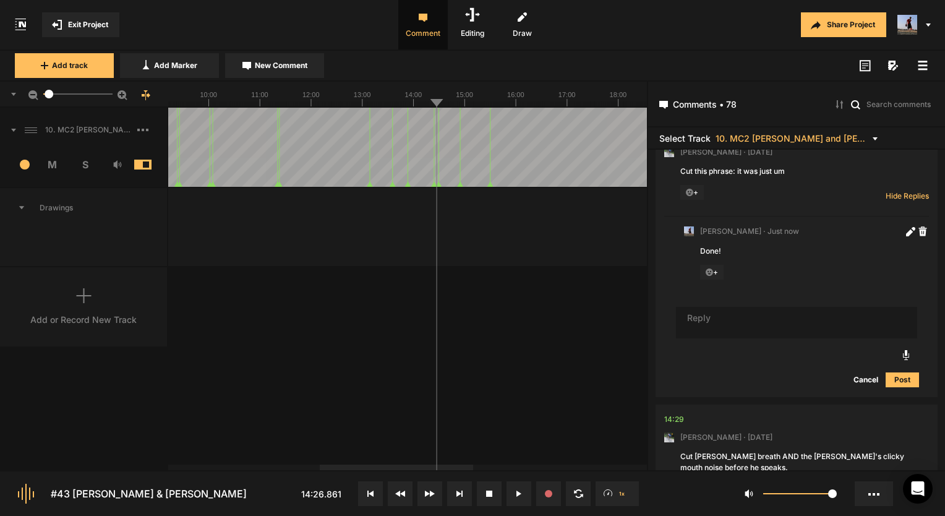
scroll to position [5211, 0]
